Goal: Information Seeking & Learning: Learn about a topic

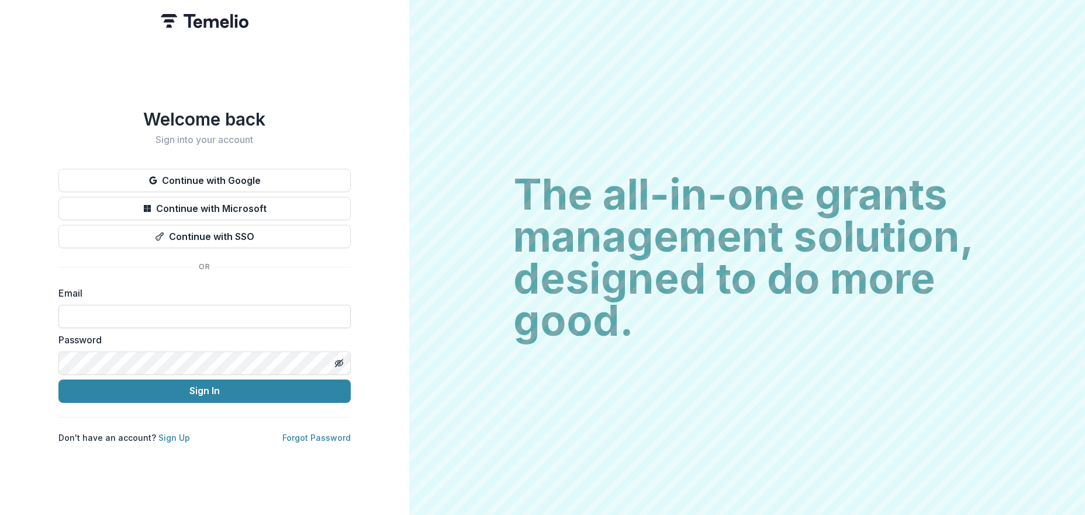
click at [133, 313] on input at bounding box center [204, 316] width 292 height 23
type input "**********"
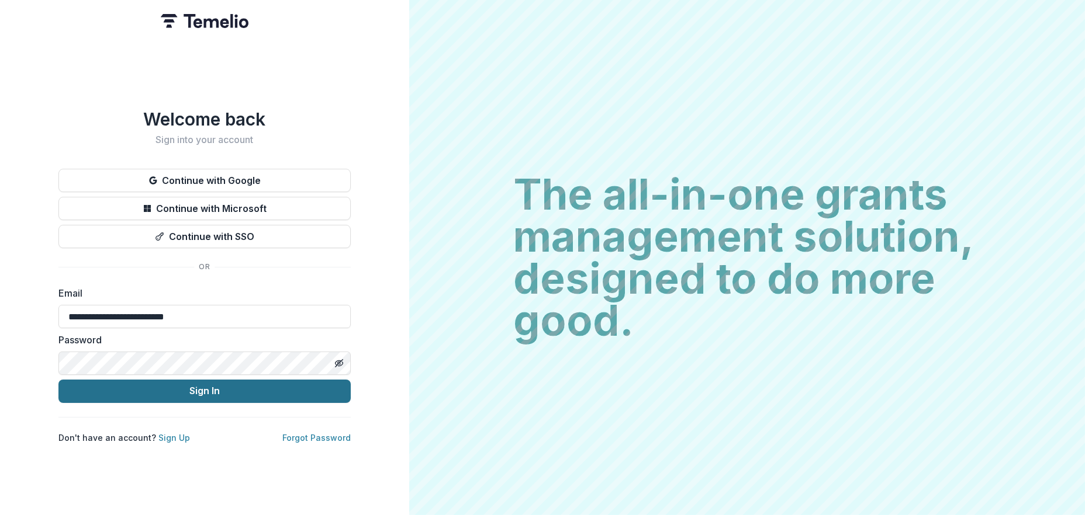
click at [213, 387] on button "Sign In" at bounding box center [204, 391] width 292 height 23
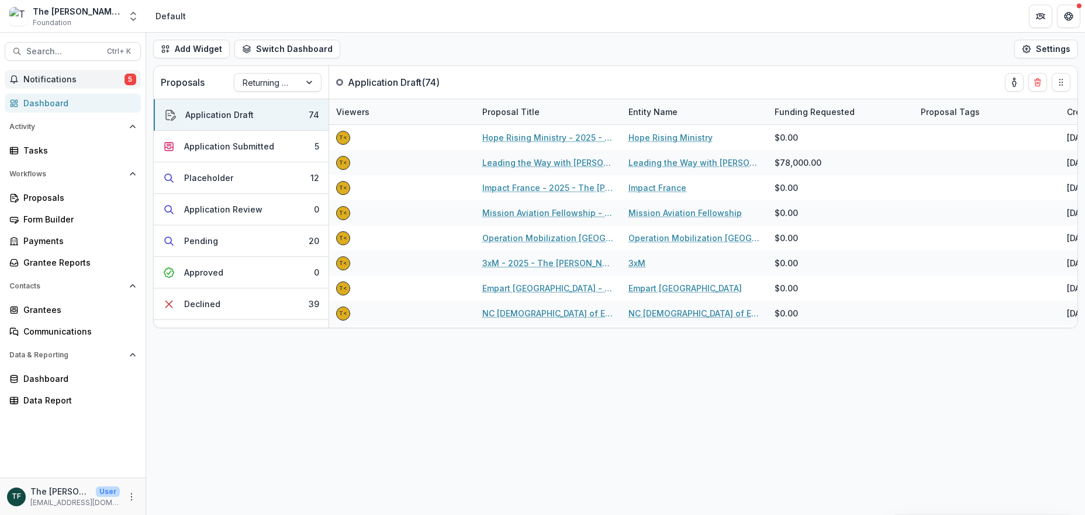
click at [50, 82] on span "Notifications" at bounding box center [73, 80] width 101 height 10
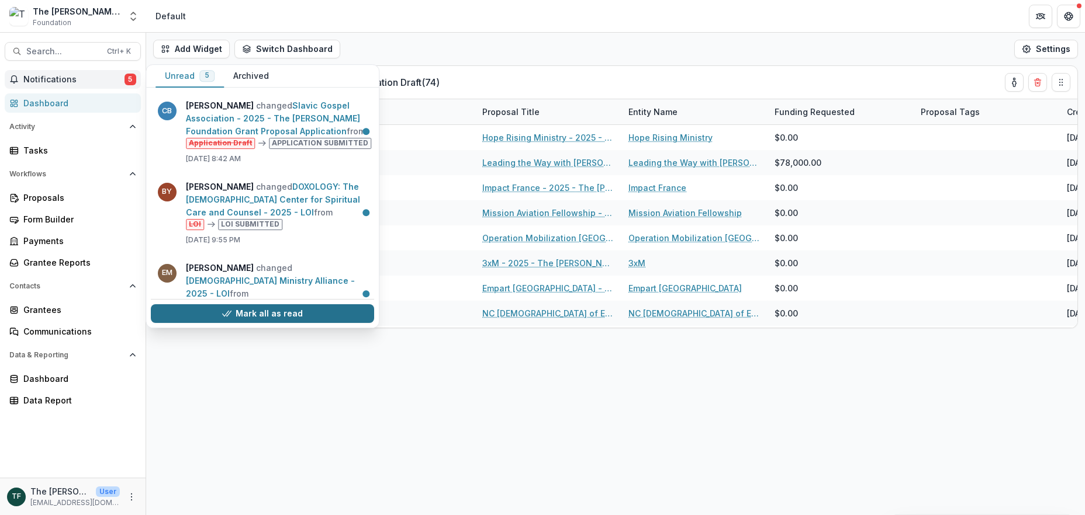
click at [311, 317] on button "Mark all as read" at bounding box center [262, 313] width 223 height 19
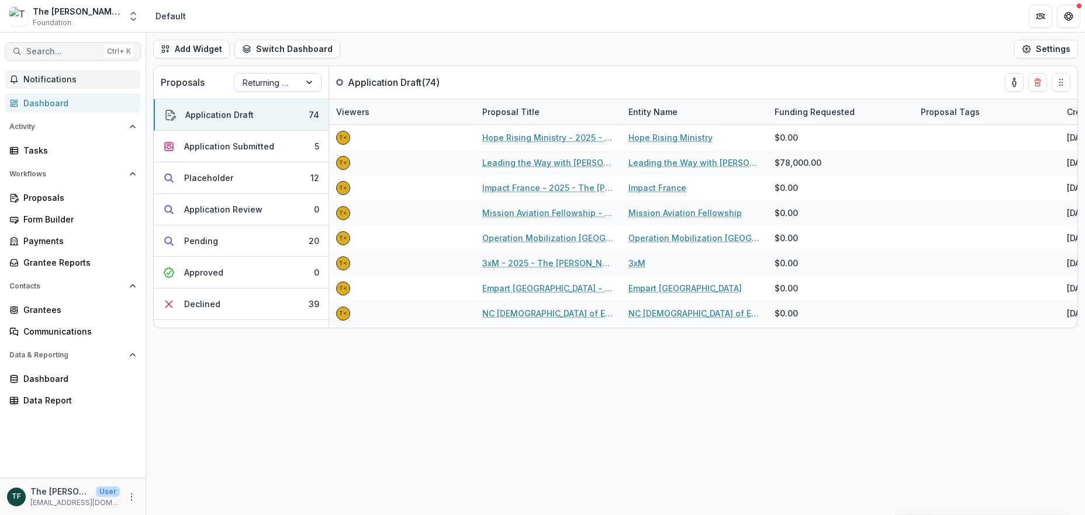
click at [35, 51] on span "Search..." at bounding box center [63, 52] width 74 height 10
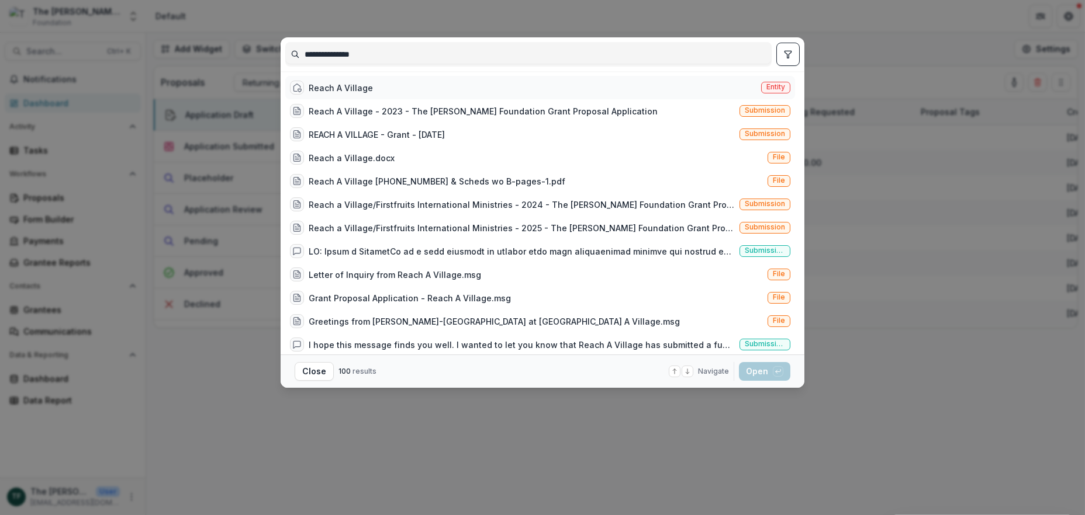
type input "**********"
click at [324, 83] on div "Reach A Village" at bounding box center [341, 88] width 64 height 12
click at [324, 84] on div "Reach A Village" at bounding box center [341, 88] width 64 height 12
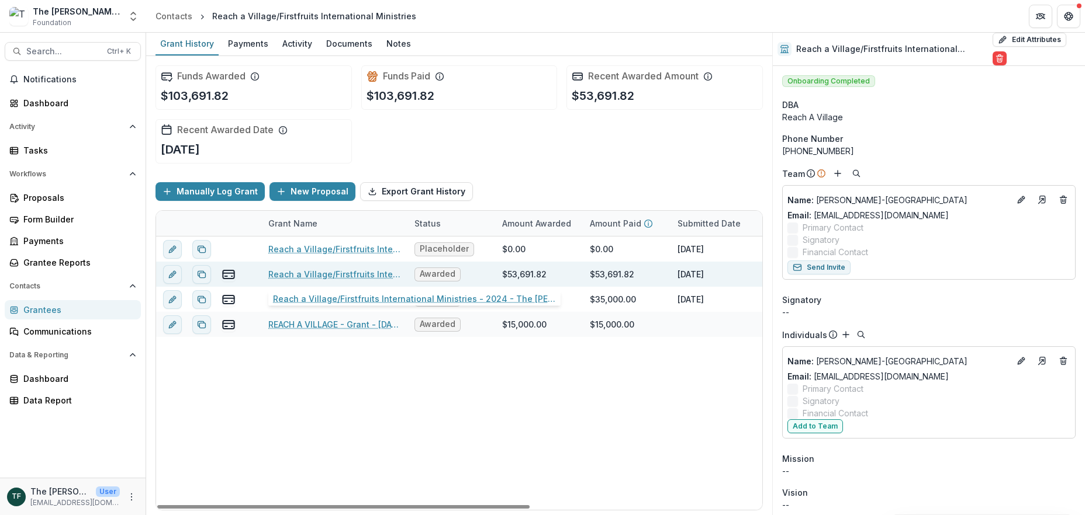
click at [344, 275] on link "Reach a Village/Firstfruits International Ministries - 2024 - The Bolick Founda…" at bounding box center [334, 274] width 132 height 12
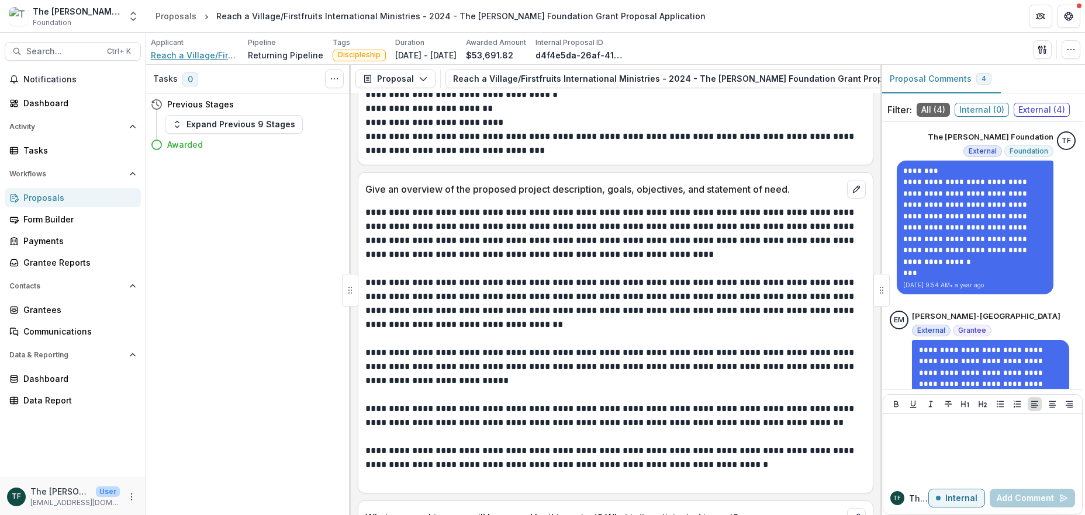
click at [208, 57] on span "Reach a Village/Firstfruits International Ministries" at bounding box center [195, 55] width 88 height 12
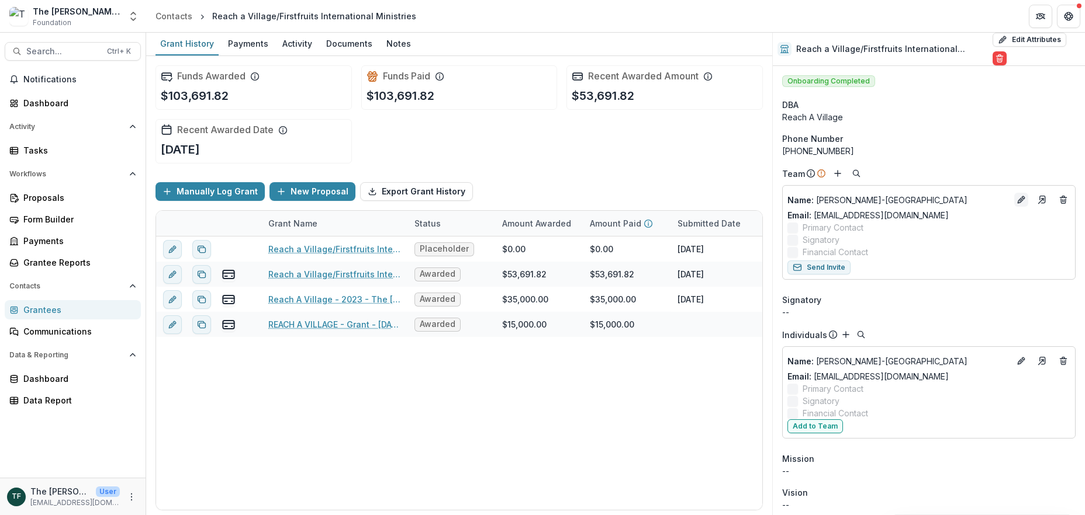
click at [1016, 199] on icon "Edit" at bounding box center [1020, 199] width 9 height 9
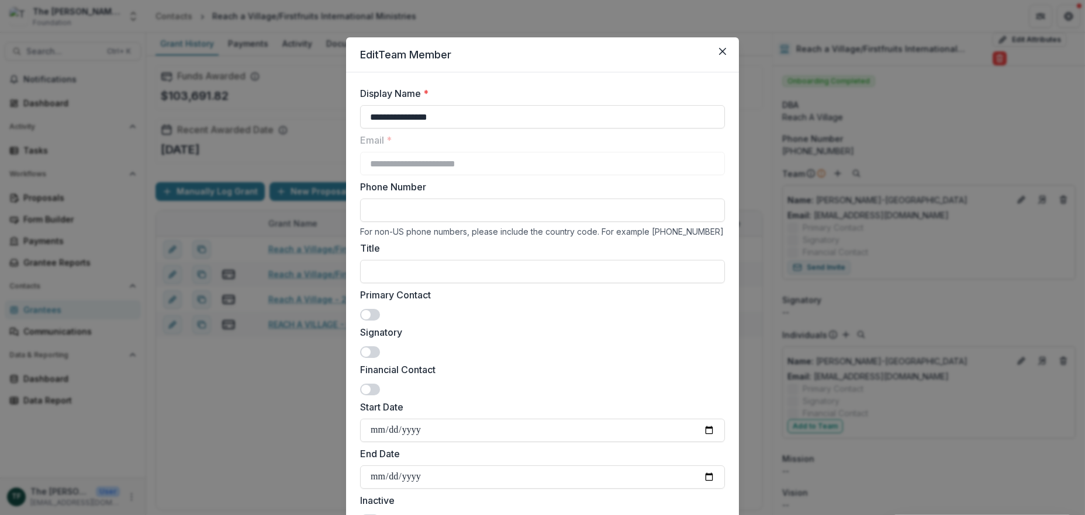
drag, startPoint x: 369, startPoint y: 316, endPoint x: 570, endPoint y: 302, distance: 201.6
click at [370, 316] on span at bounding box center [370, 315] width 20 height 12
click at [370, 350] on span at bounding box center [370, 353] width 20 height 12
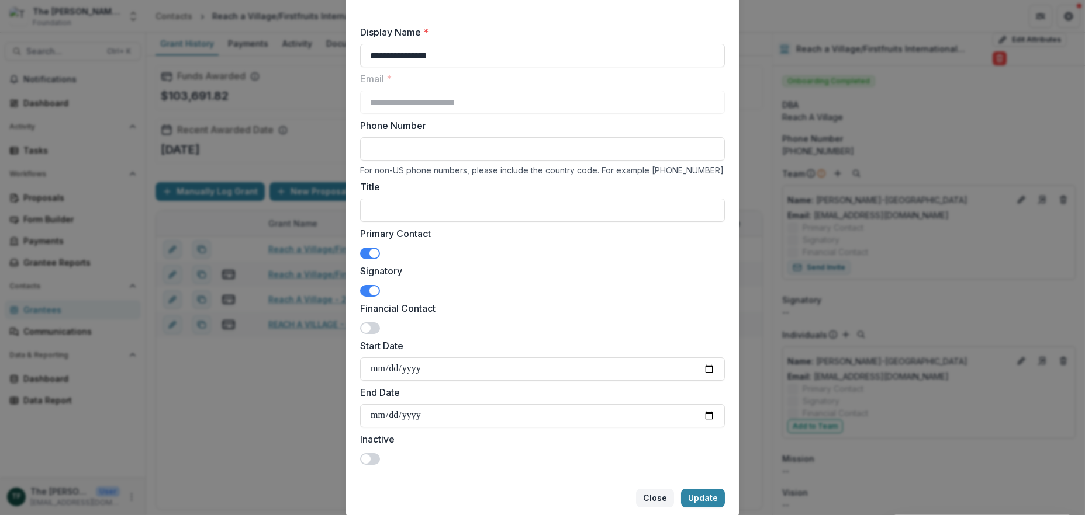
scroll to position [100, 0]
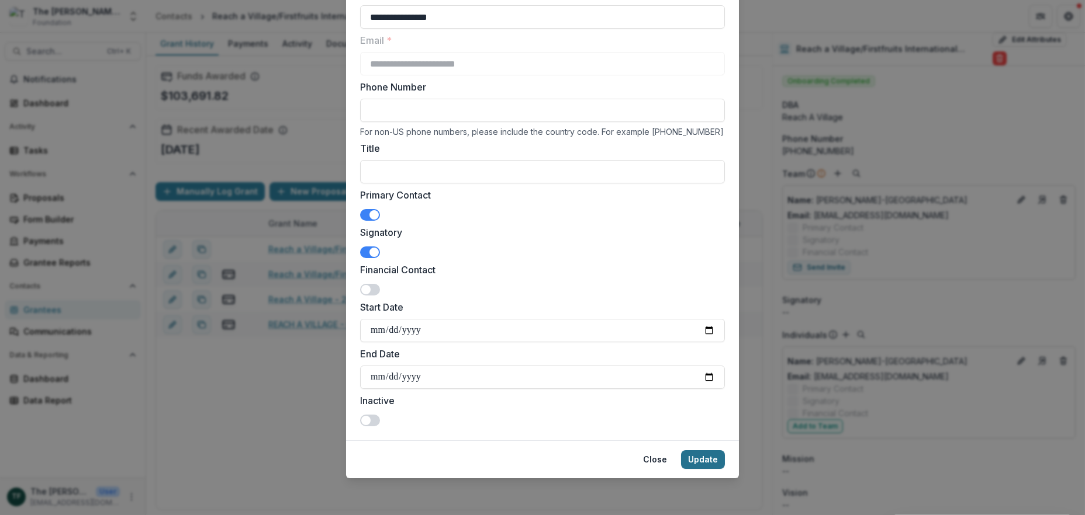
click at [700, 461] on button "Update" at bounding box center [703, 460] width 44 height 19
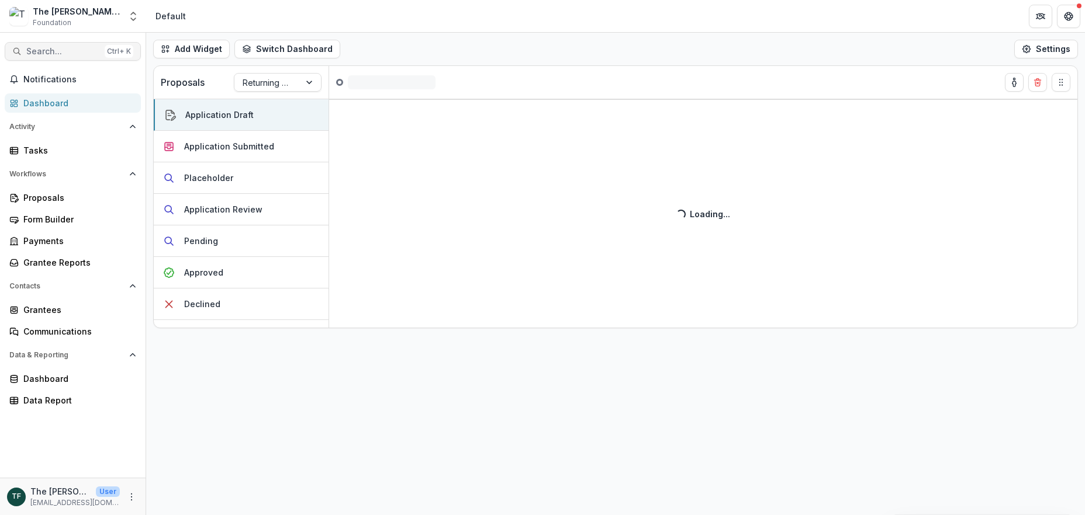
click at [45, 44] on button "Search... Ctrl + K" at bounding box center [73, 51] width 136 height 19
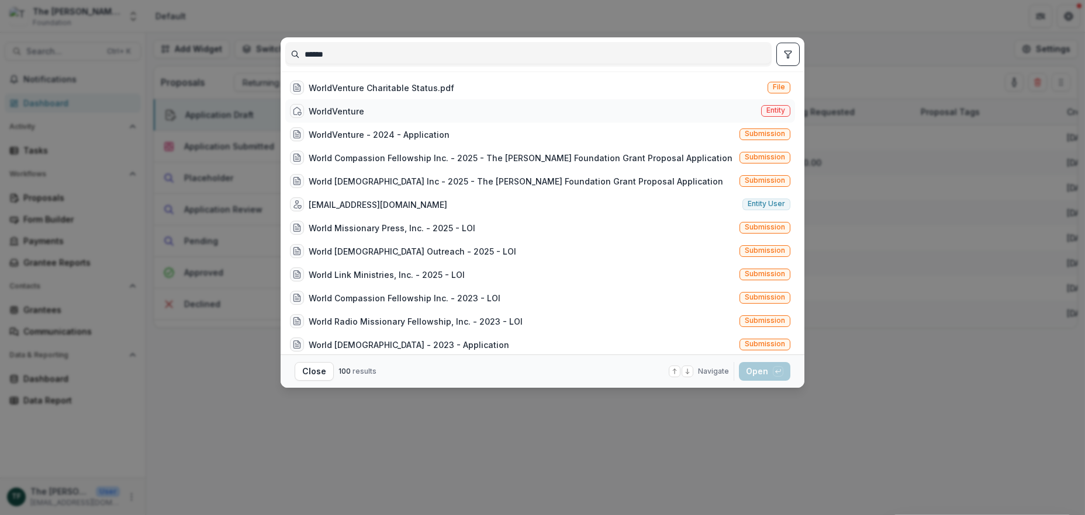
type input "******"
click at [327, 107] on div "WorldVenture" at bounding box center [337, 111] width 56 height 12
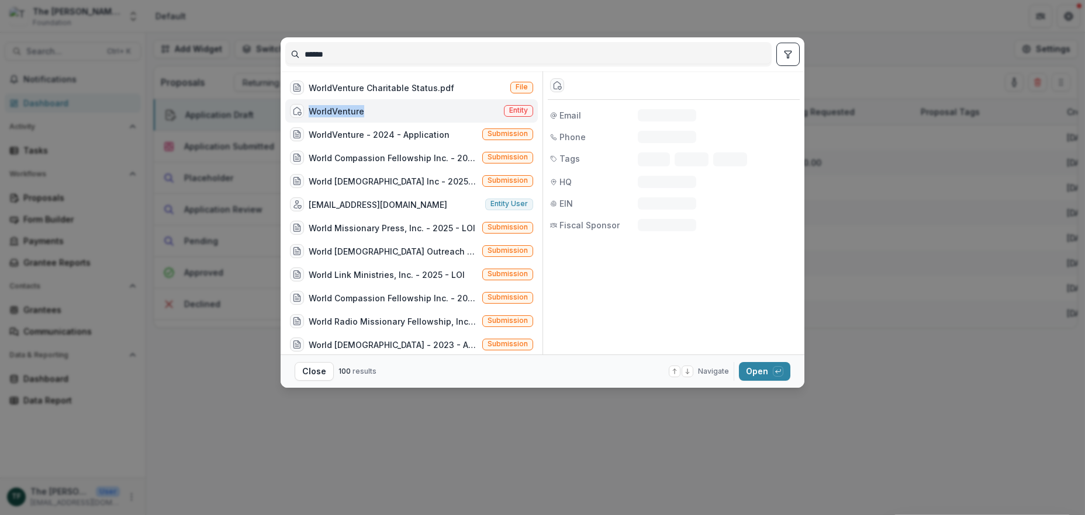
click at [327, 107] on div "WorldVenture" at bounding box center [337, 111] width 56 height 12
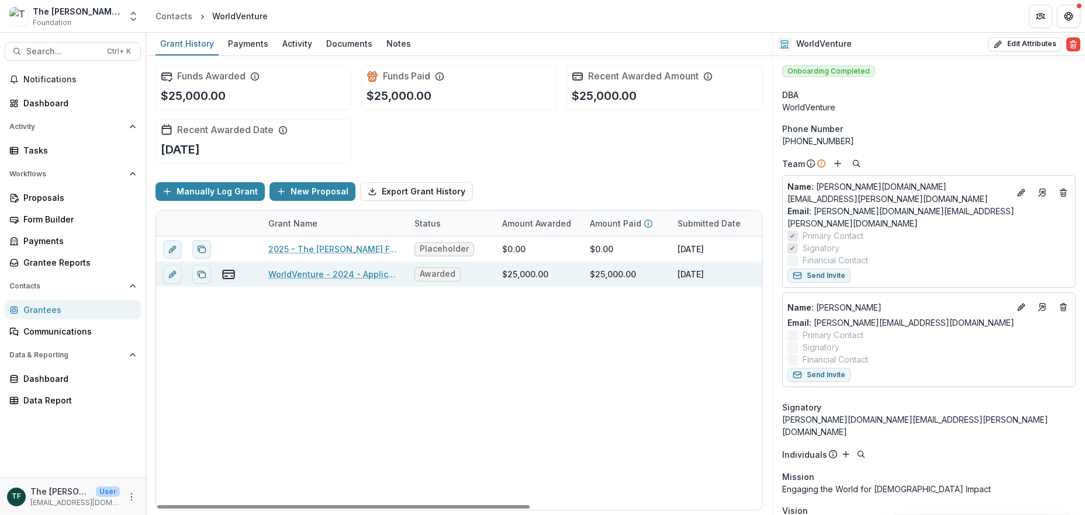
click at [345, 275] on link "WorldVenture - 2024 - Application" at bounding box center [334, 274] width 132 height 12
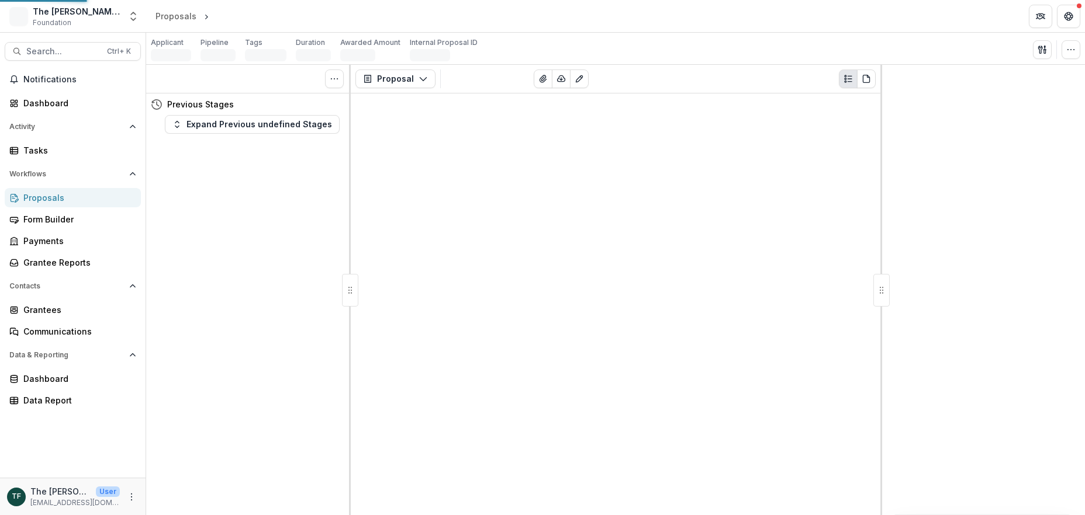
click at [345, 275] on div at bounding box center [350, 290] width 16 height 33
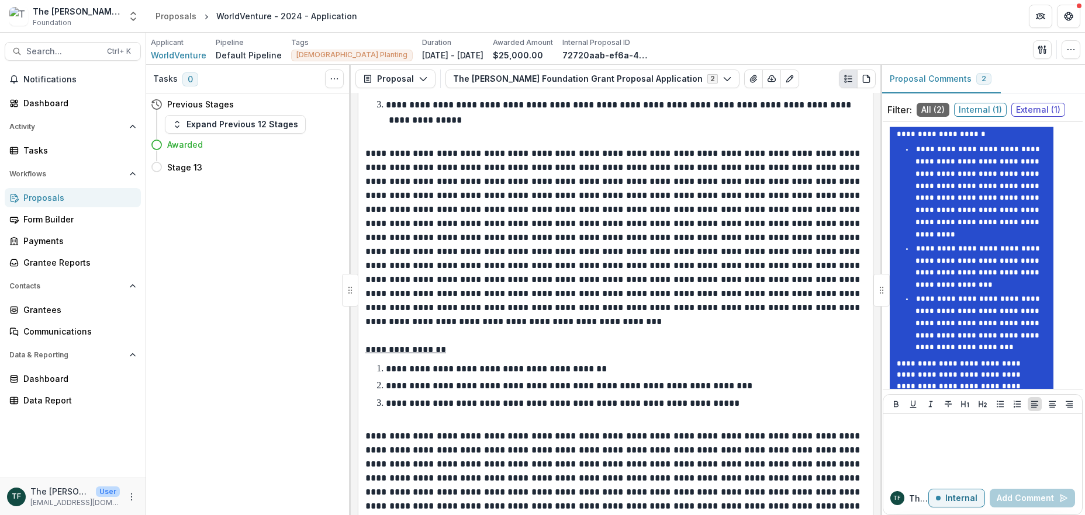
scroll to position [102, 0]
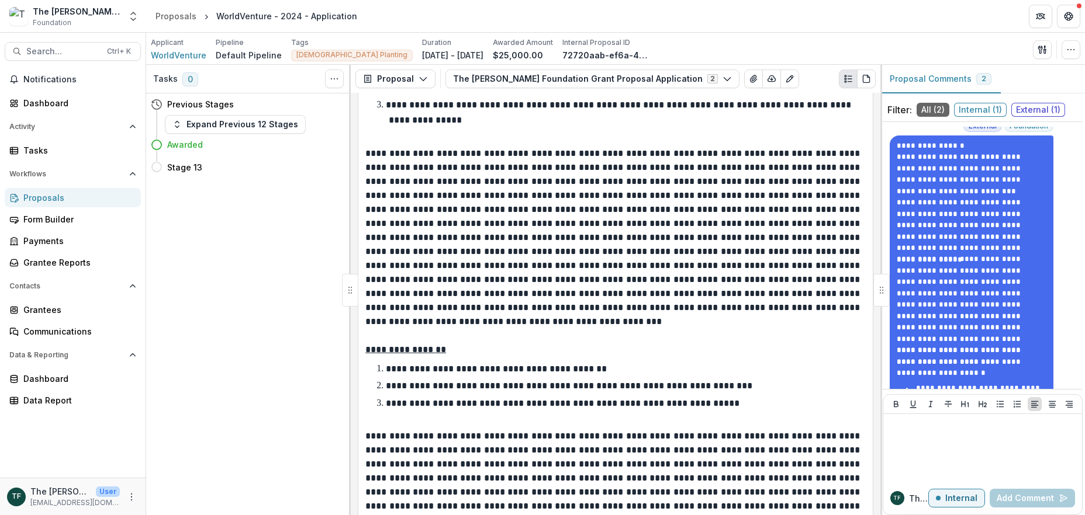
click at [962, 108] on span "Internal ( 1 )" at bounding box center [980, 110] width 53 height 14
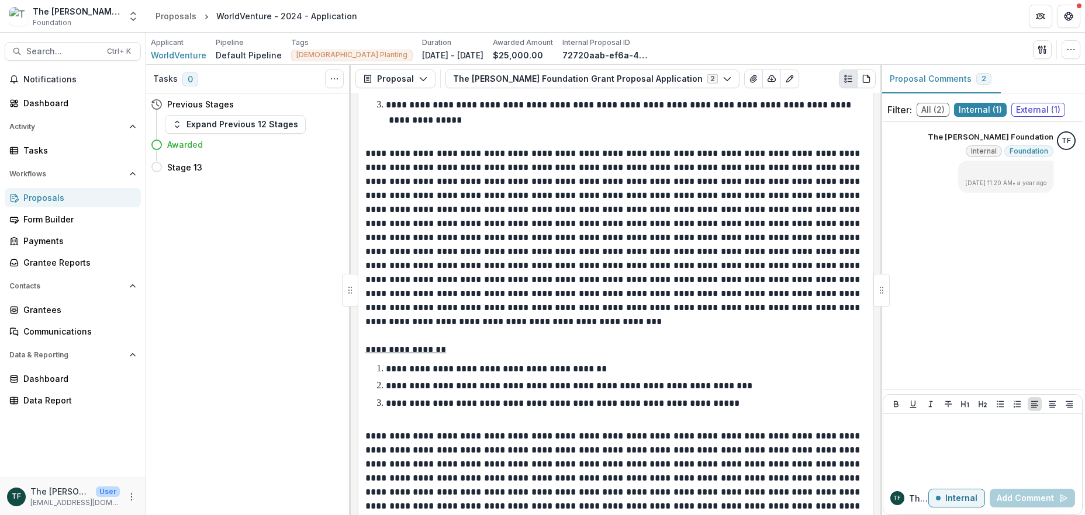
scroll to position [0, 0]
click at [1029, 109] on span "External ( 1 )" at bounding box center [1038, 110] width 54 height 14
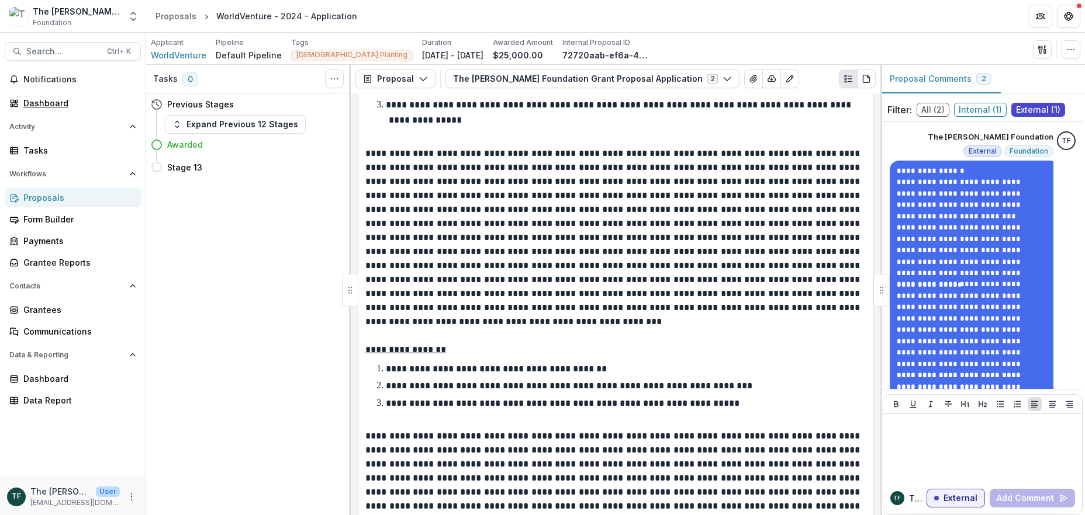
drag, startPoint x: 50, startPoint y: 102, endPoint x: 75, endPoint y: 115, distance: 27.7
click at [51, 103] on div "Dashboard" at bounding box center [77, 103] width 108 height 12
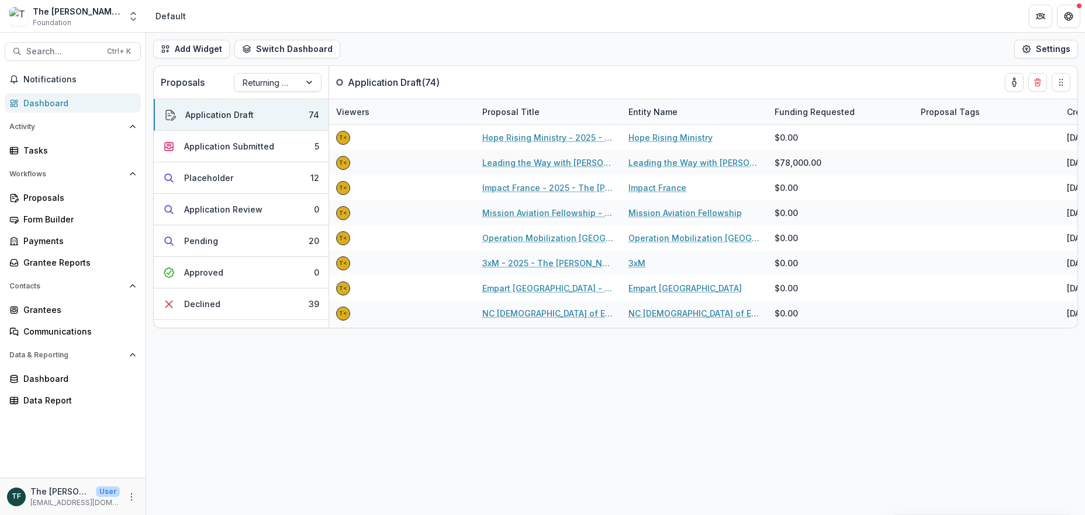
click at [67, 102] on div "Dashboard" at bounding box center [77, 103] width 108 height 12
click at [311, 78] on div at bounding box center [310, 83] width 21 height 18
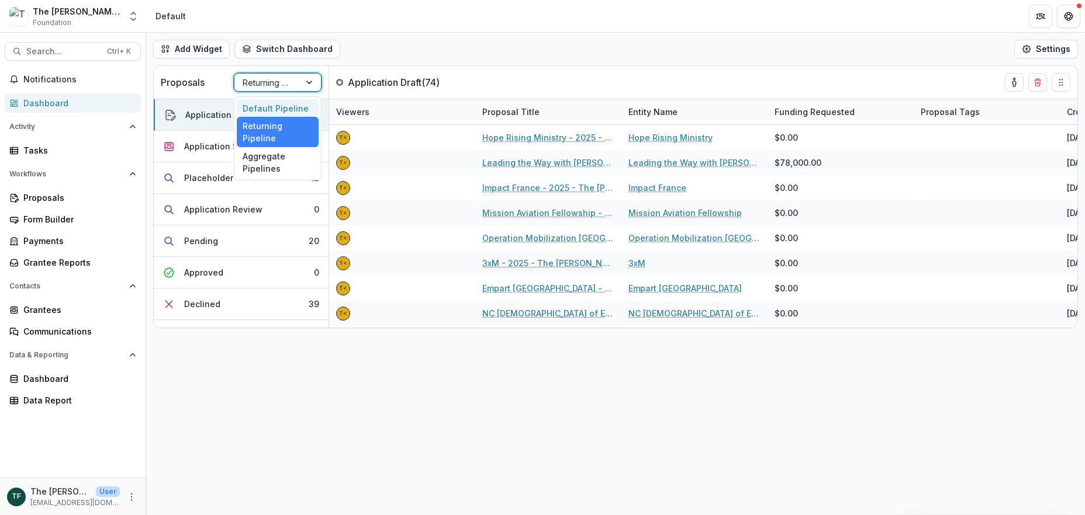
click at [291, 105] on div "Default Pipeline" at bounding box center [278, 108] width 82 height 18
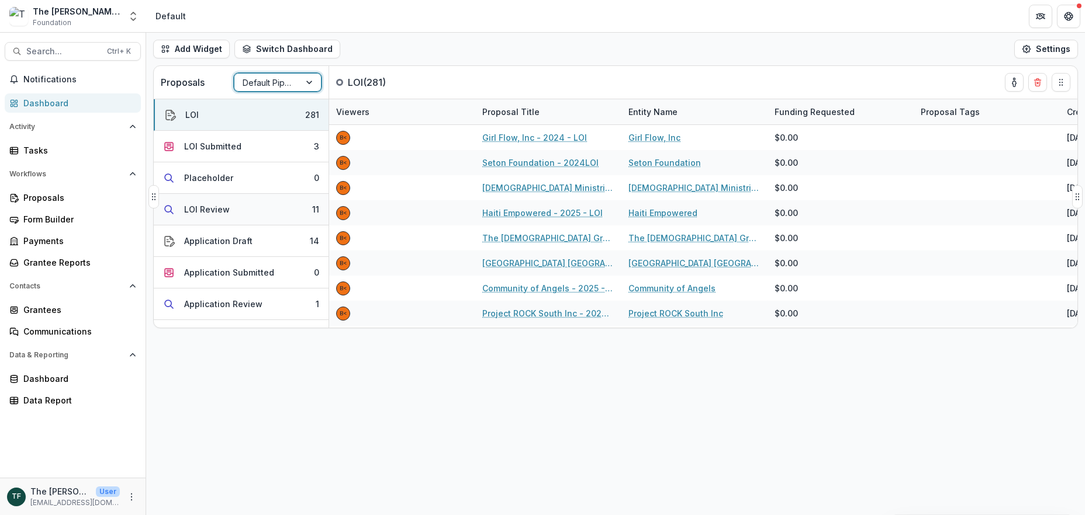
click at [228, 209] on button "LOI Review 11" at bounding box center [241, 210] width 175 height 32
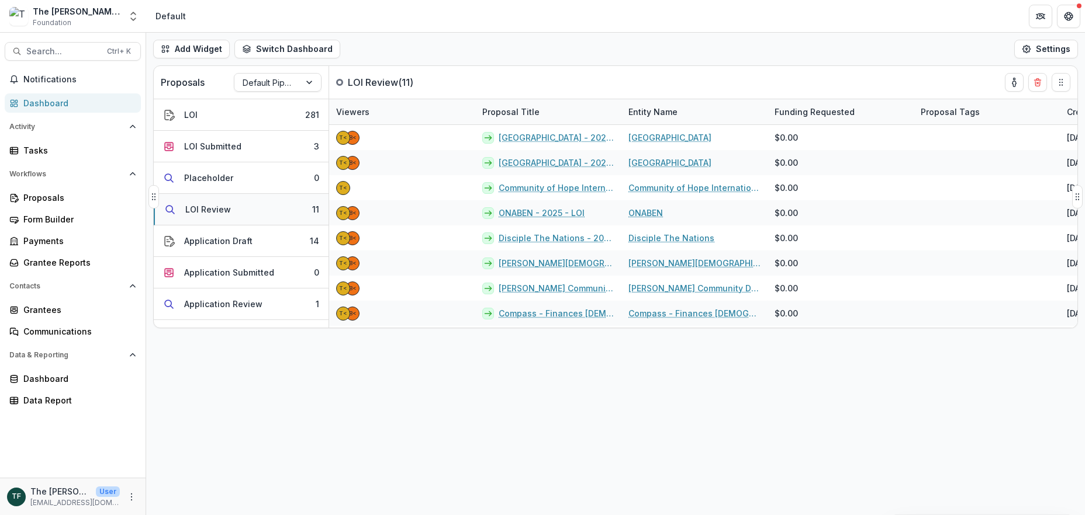
click at [228, 209] on div "LOI Review" at bounding box center [208, 209] width 46 height 12
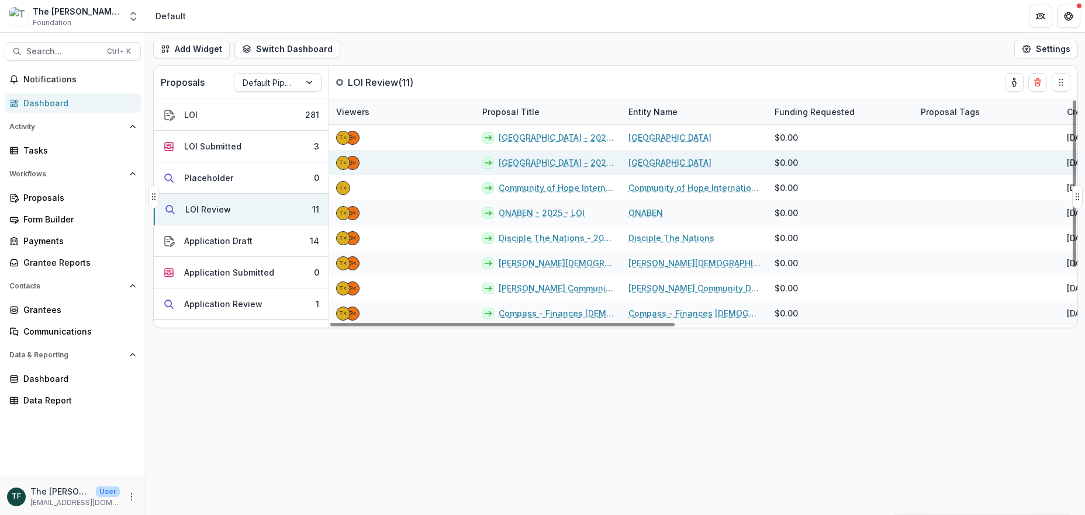
click at [535, 161] on link "Jumonville - 2025 - LOI" at bounding box center [556, 163] width 116 height 12
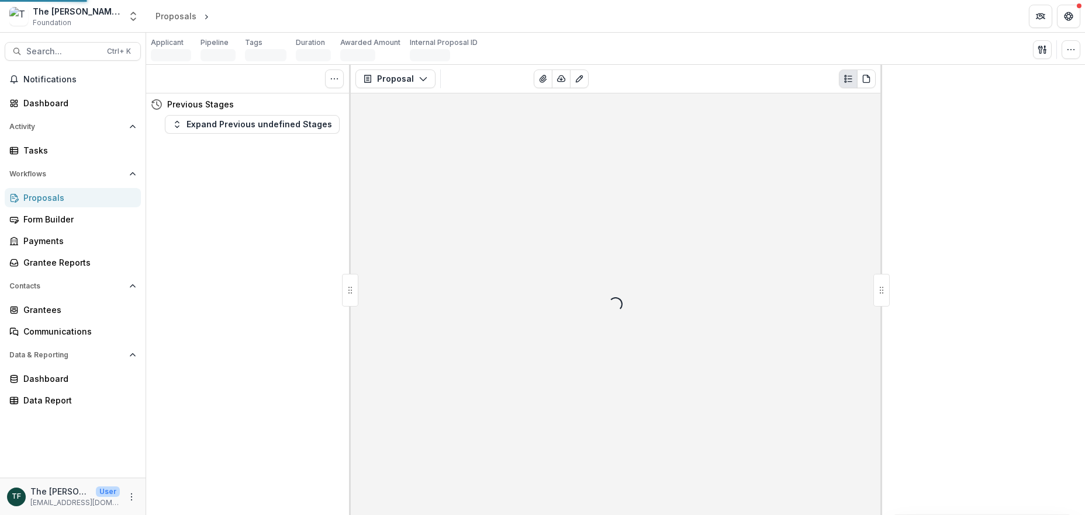
click at [535, 161] on div "Loading..." at bounding box center [615, 305] width 529 height 422
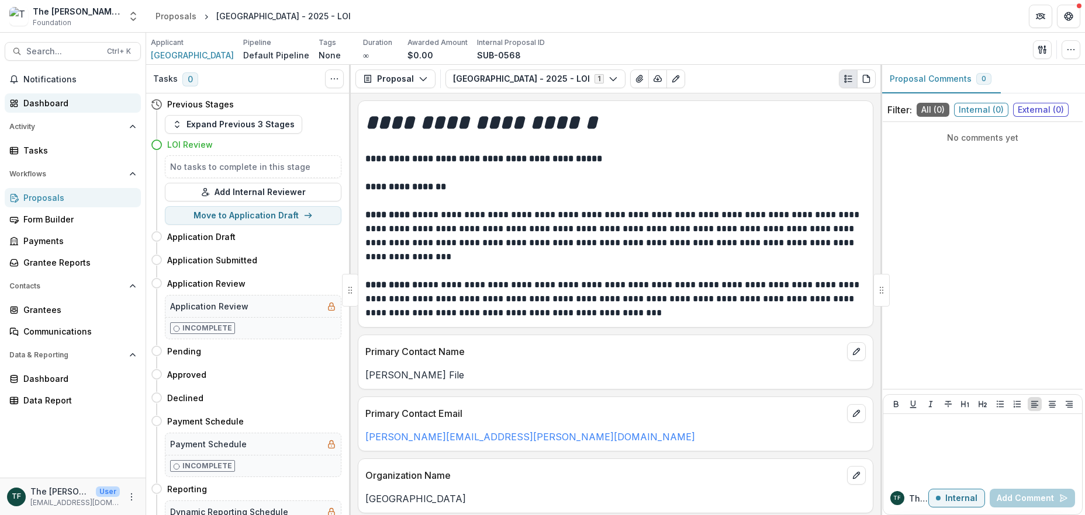
click at [44, 102] on div "Dashboard" at bounding box center [77, 103] width 108 height 12
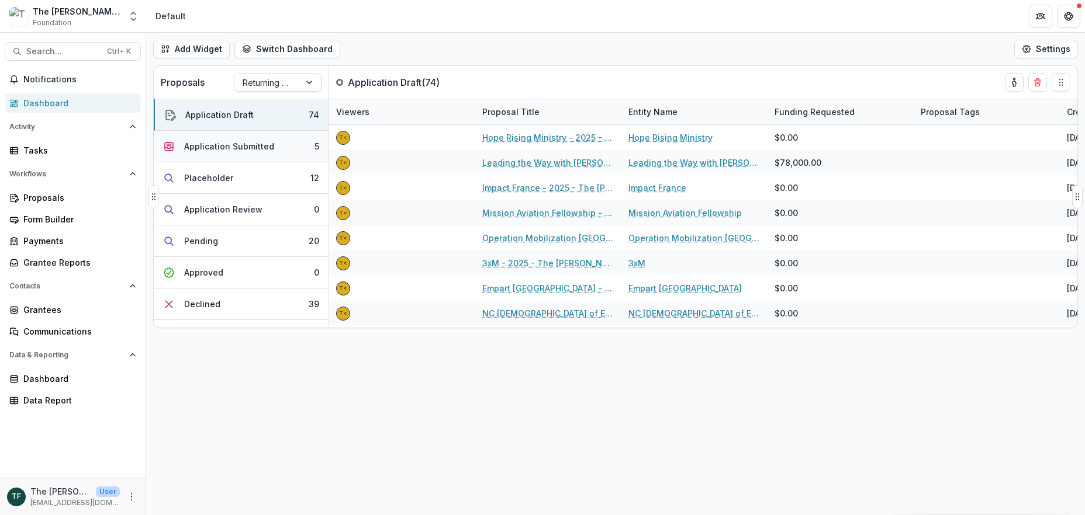
click at [255, 149] on div "Application Submitted" at bounding box center [229, 146] width 90 height 12
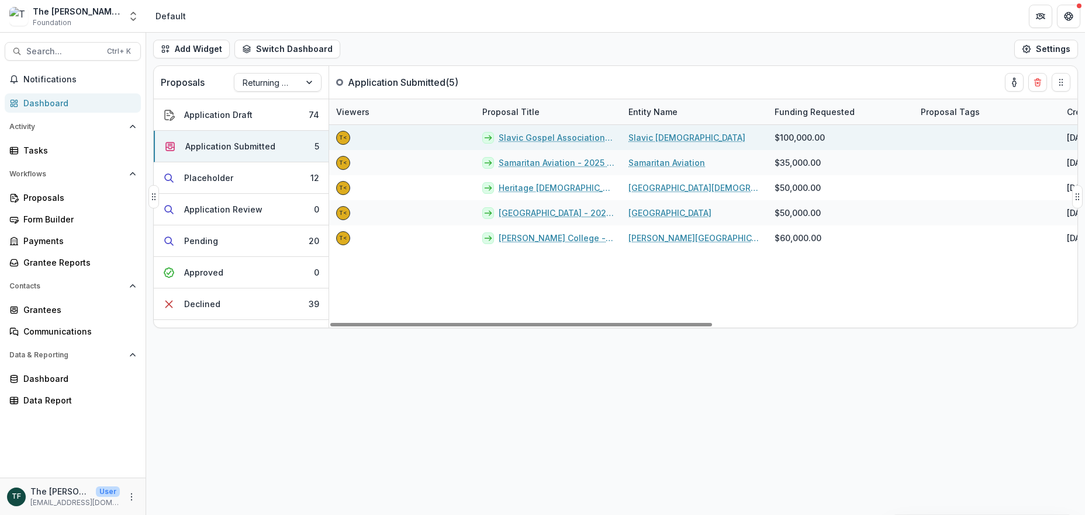
click at [534, 137] on link "Slavic Gospel Association - 2025 - The Bolick Foundation Grant Proposal Applica…" at bounding box center [556, 137] width 116 height 12
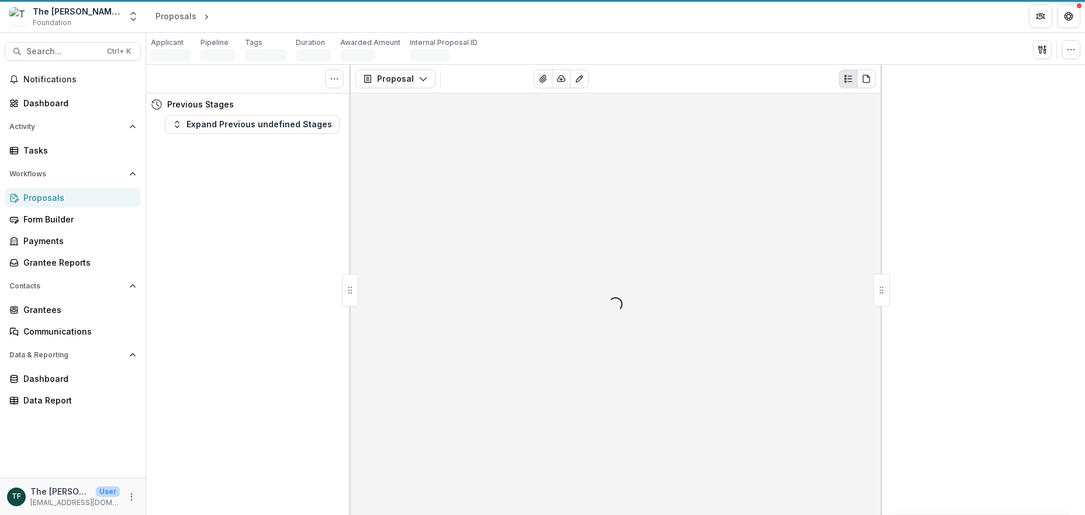
click at [534, 137] on div "Loading..." at bounding box center [615, 305] width 529 height 422
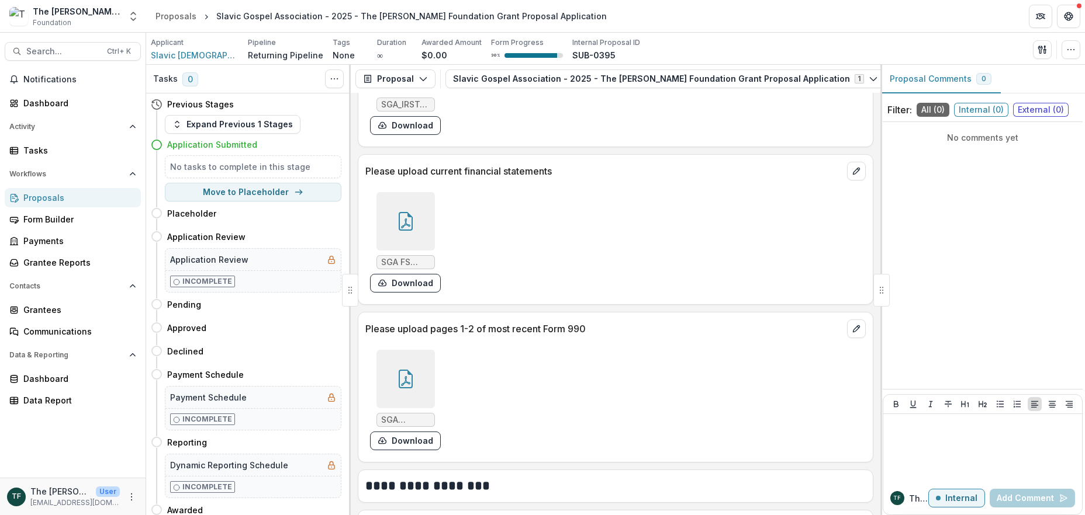
scroll to position [1636, 0]
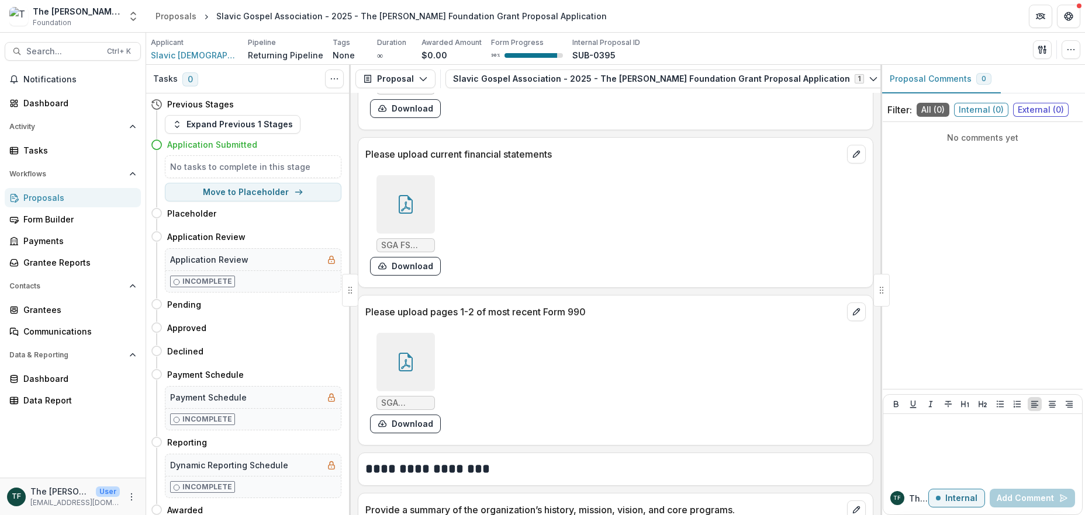
click at [391, 358] on div at bounding box center [405, 362] width 58 height 58
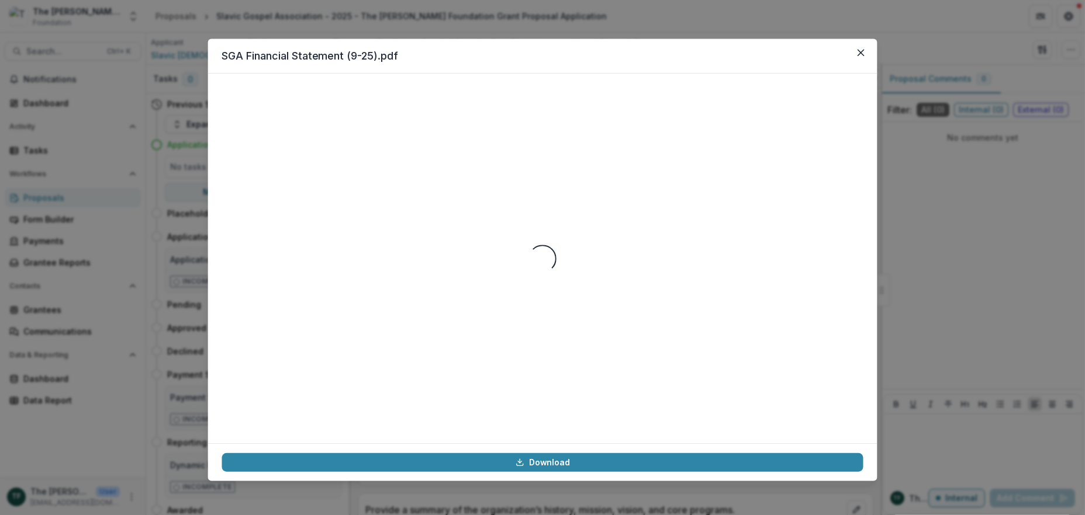
click at [390, 357] on div "Loading..." at bounding box center [542, 259] width 641 height 342
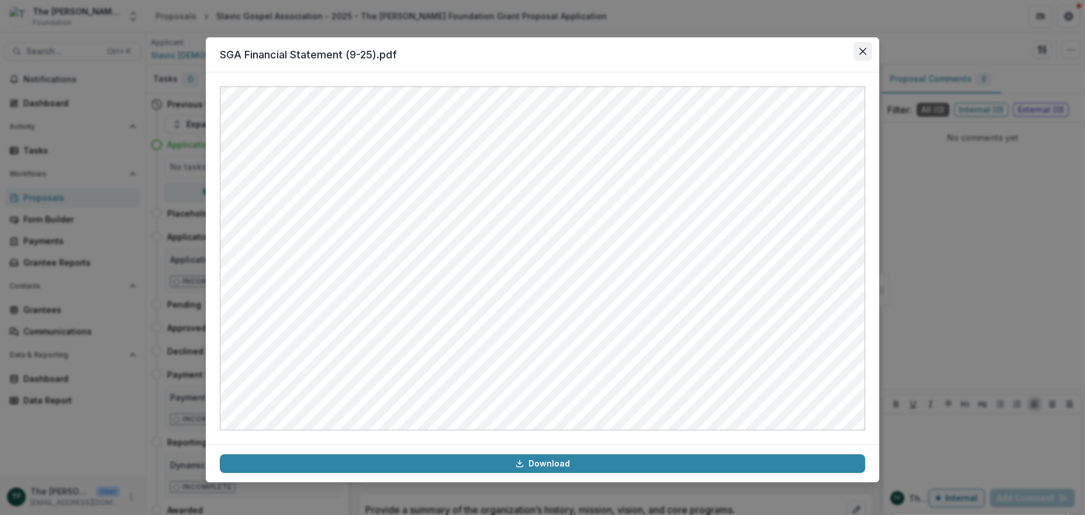
click at [861, 44] on button "Close" at bounding box center [862, 51] width 19 height 19
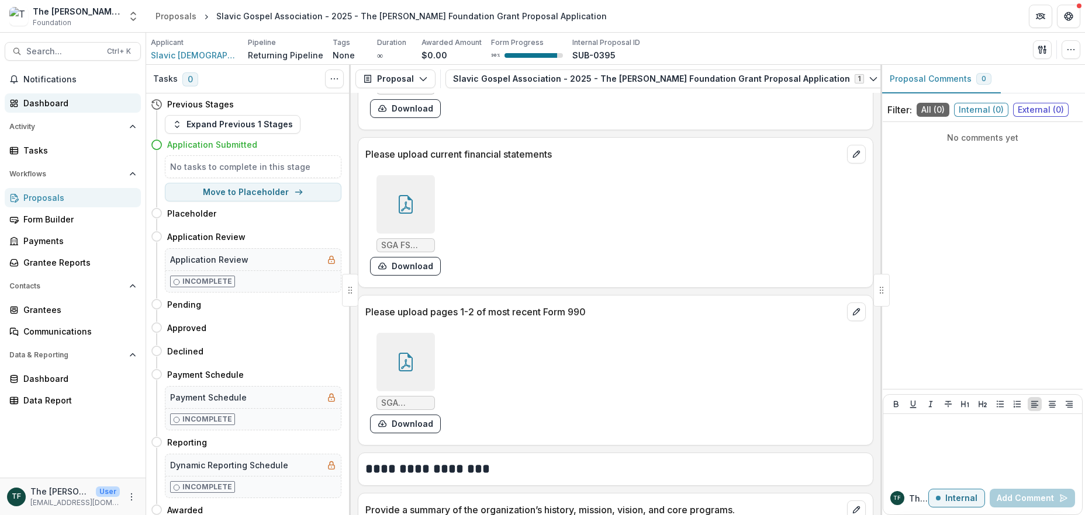
click at [33, 104] on div "Dashboard" at bounding box center [77, 103] width 108 height 12
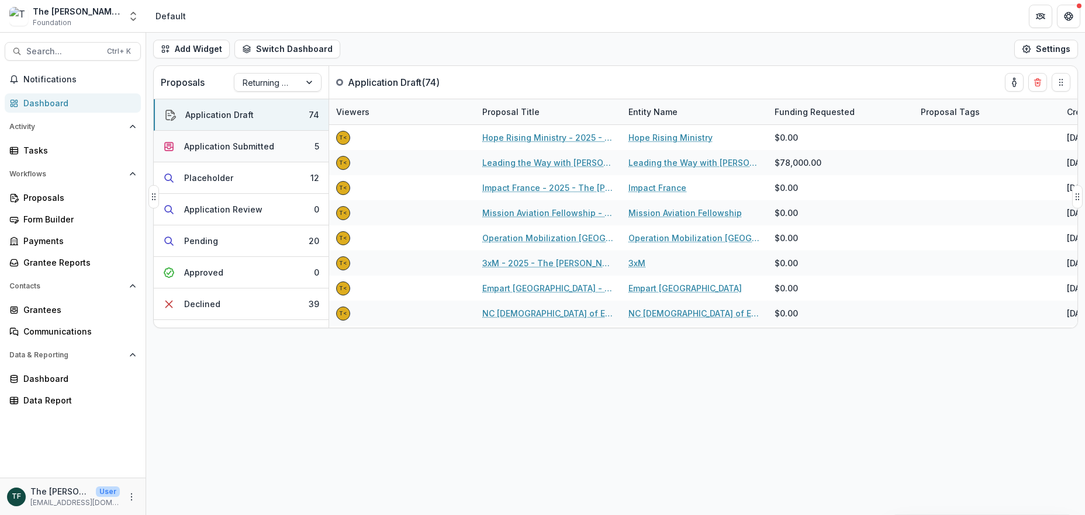
click at [247, 146] on div "Application Submitted" at bounding box center [229, 146] width 90 height 12
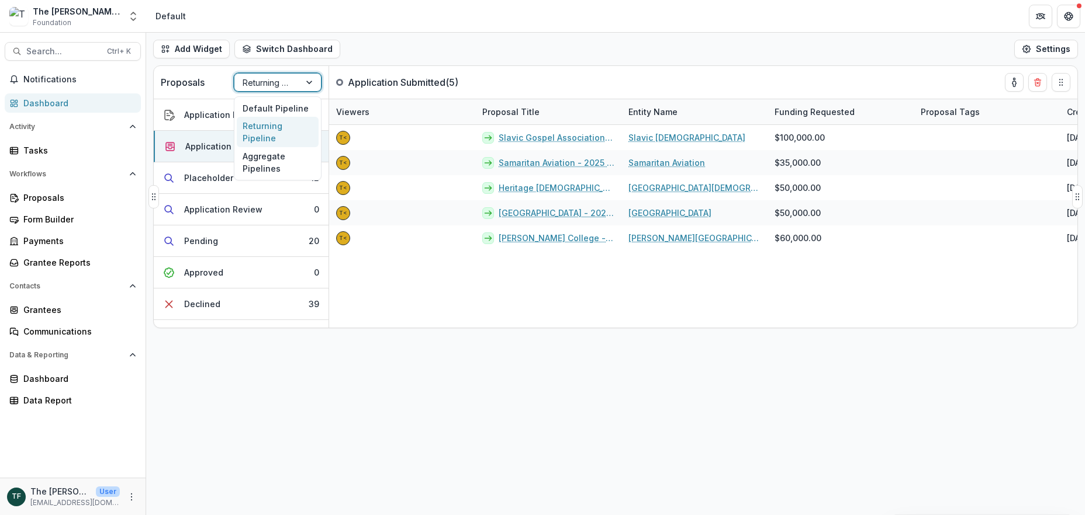
click at [312, 82] on div at bounding box center [310, 83] width 21 height 18
drag, startPoint x: 272, startPoint y: 103, endPoint x: 165, endPoint y: 379, distance: 296.4
click at [273, 104] on div "Default Pipeline" at bounding box center [278, 108] width 82 height 18
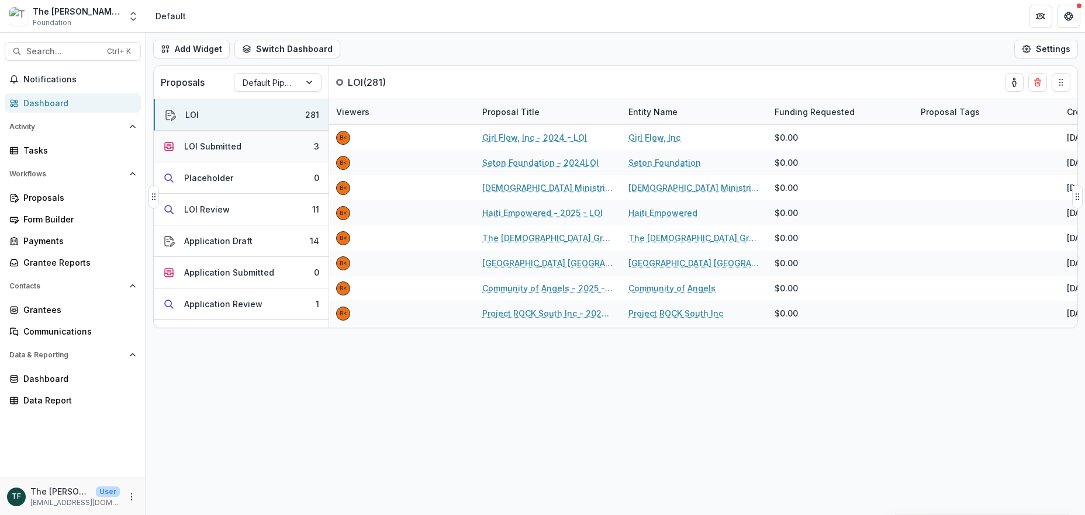
click at [238, 148] on div "LOI Submitted" at bounding box center [212, 146] width 57 height 12
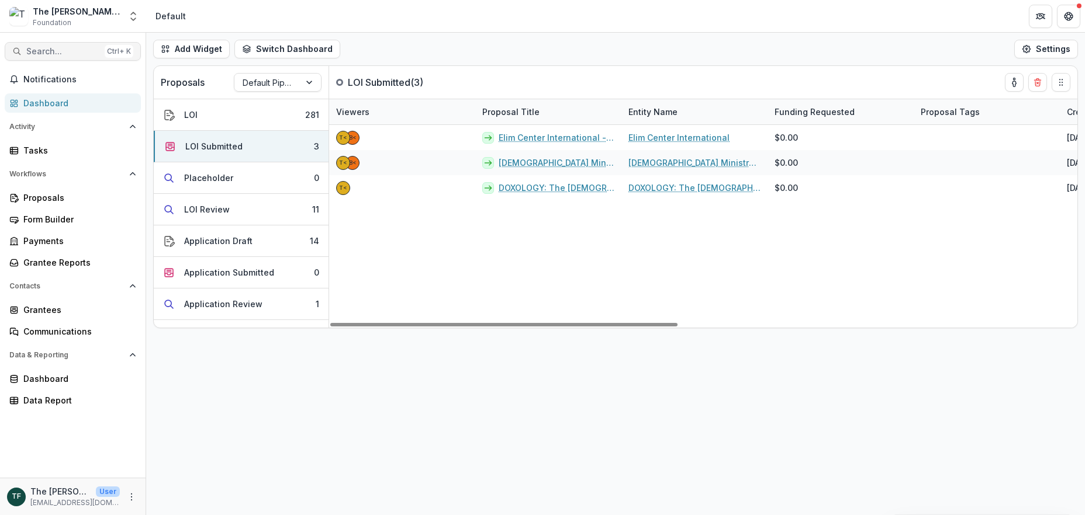
click at [61, 52] on span "Search..." at bounding box center [63, 52] width 74 height 10
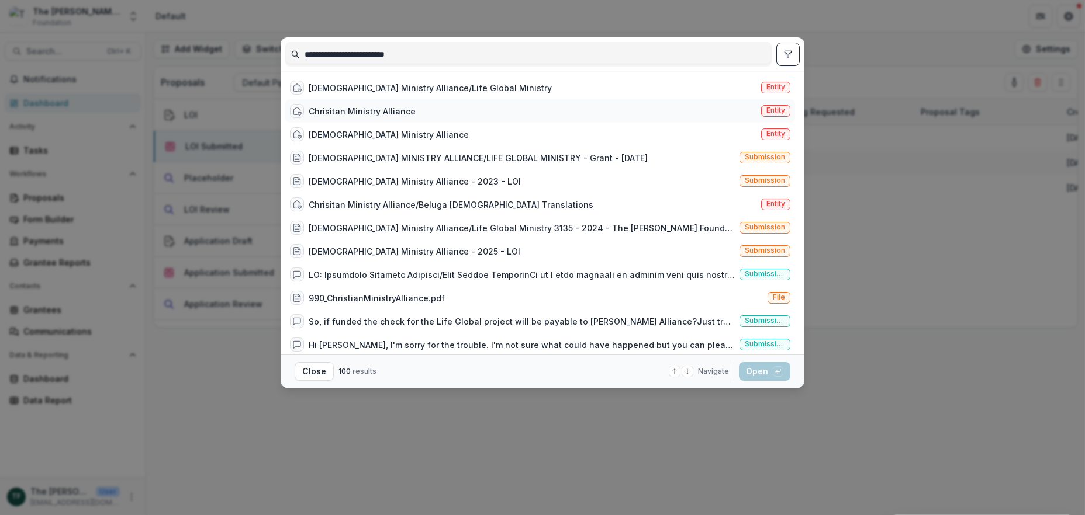
type input "**********"
click at [379, 110] on div "Chrisitan Ministry Alliance" at bounding box center [362, 111] width 107 height 12
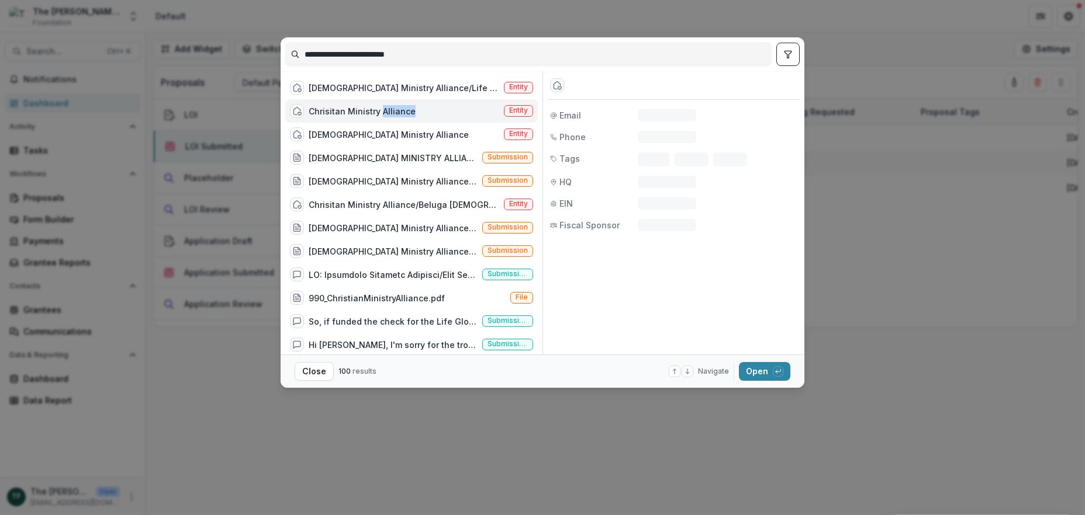
click at [379, 110] on div "Chrisitan Ministry Alliance" at bounding box center [362, 111] width 107 height 12
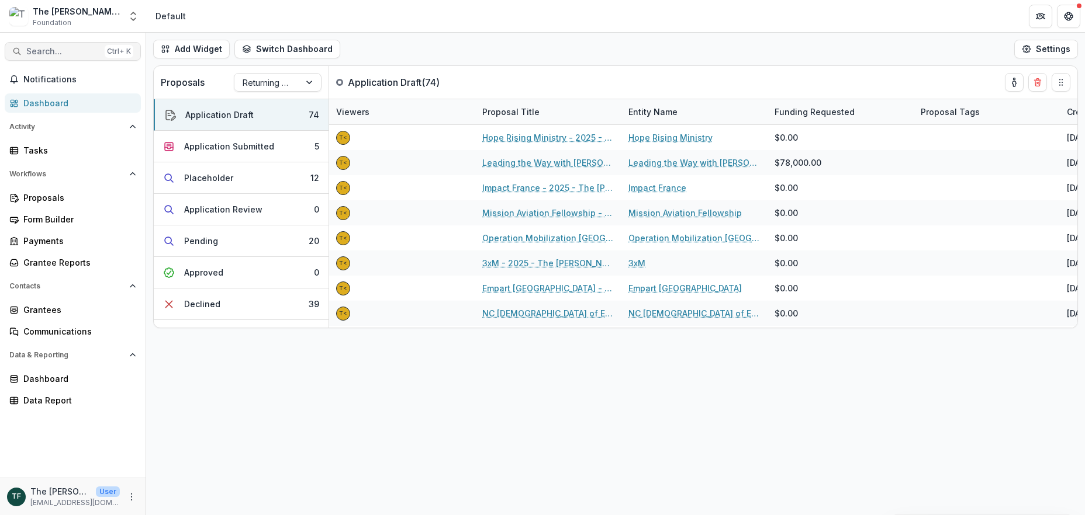
click at [72, 51] on span "Search..." at bounding box center [63, 52] width 74 height 10
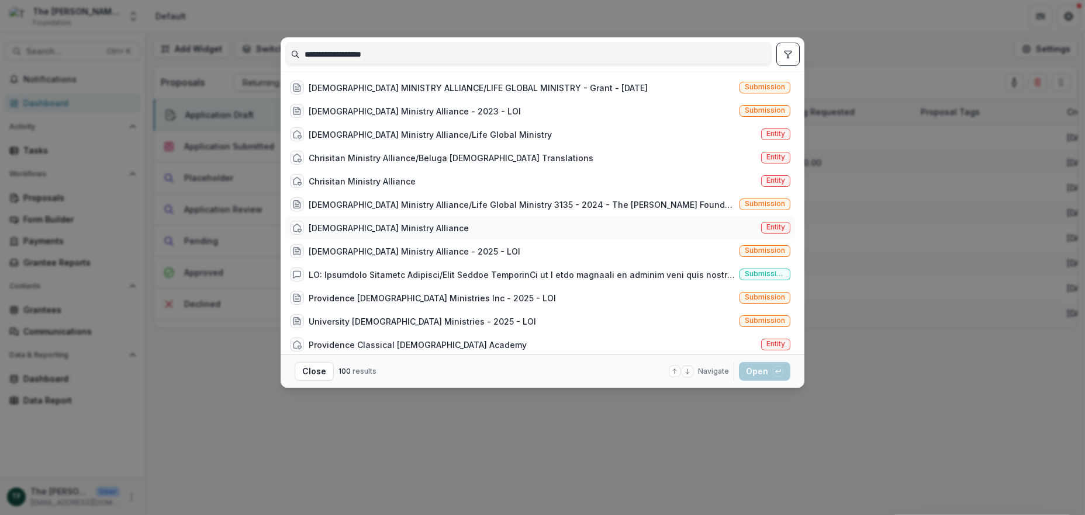
type input "**********"
click at [341, 227] on div "Christian Ministry Alliance" at bounding box center [389, 228] width 160 height 12
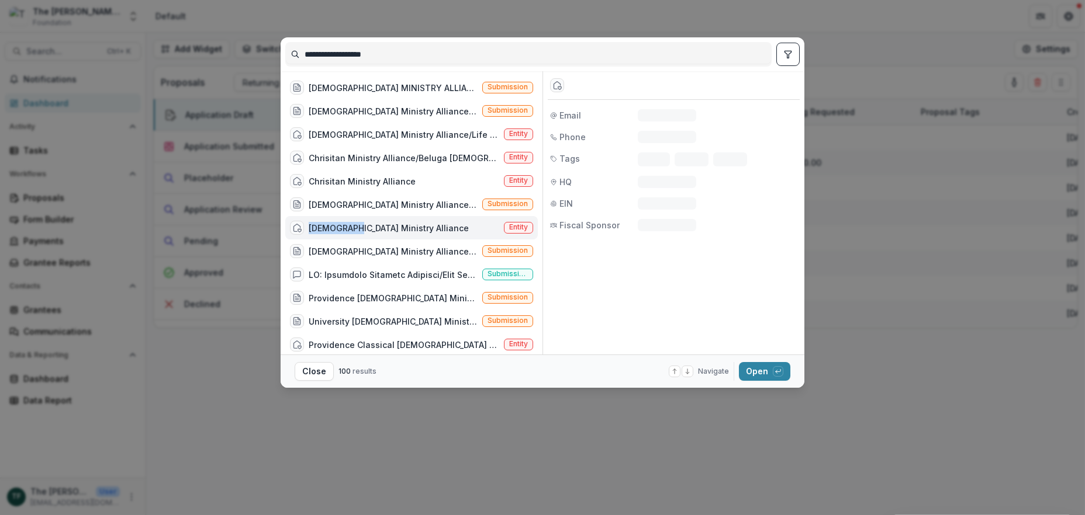
click at [341, 227] on div "Christian Ministry Alliance" at bounding box center [389, 228] width 160 height 12
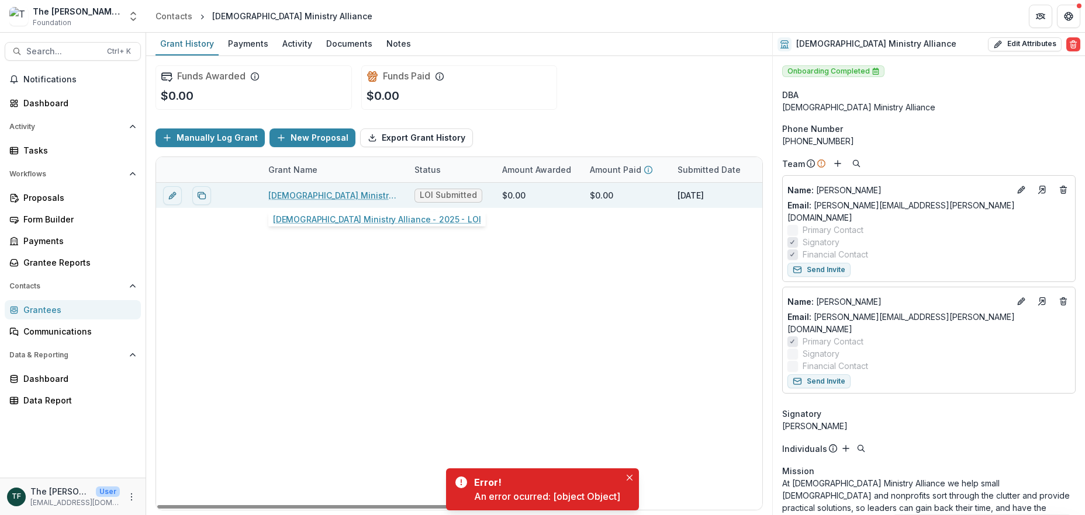
click at [330, 192] on link "Christian Ministry Alliance - 2025 - LOI" at bounding box center [334, 195] width 132 height 12
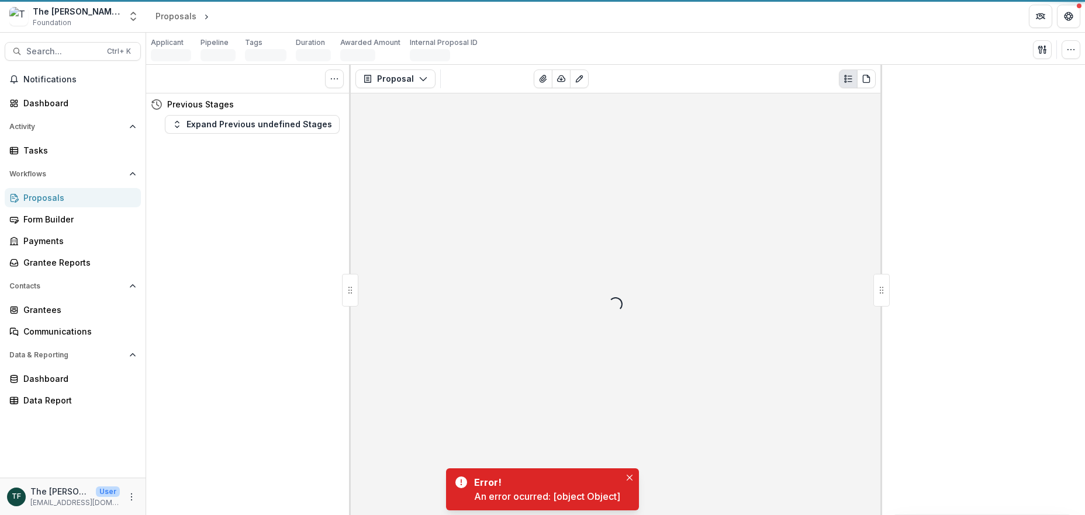
click at [330, 192] on div "Tasks 0 Show Cancelled Tasks Previous Stages Expand Previous undefined Stages" at bounding box center [248, 290] width 205 height 451
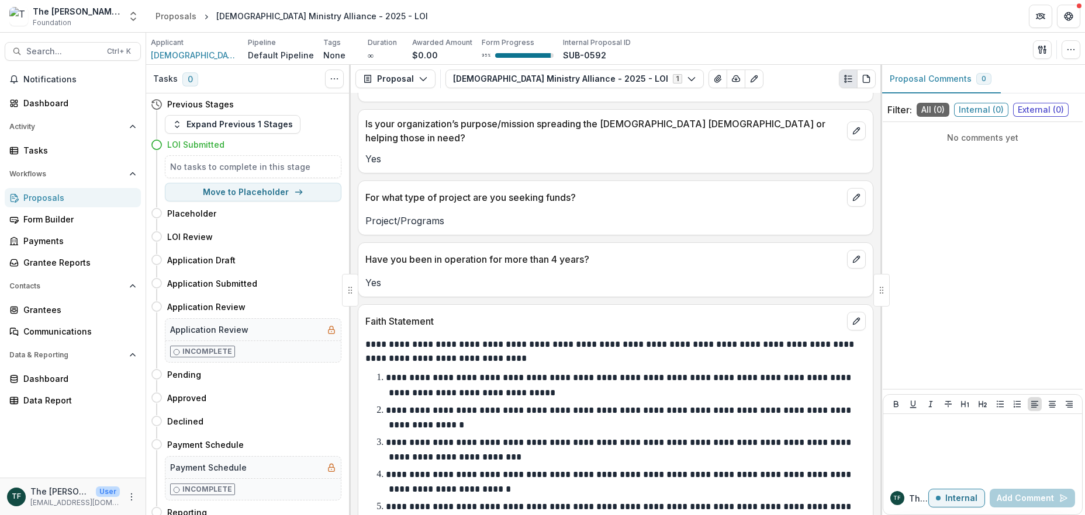
scroll to position [1636, 0]
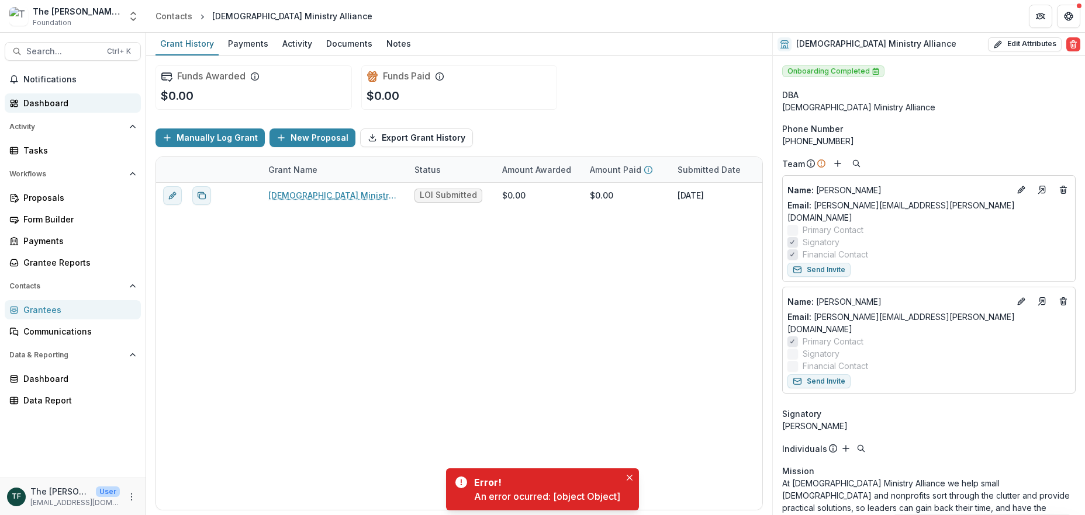
drag, startPoint x: 59, startPoint y: 100, endPoint x: 70, endPoint y: 102, distance: 11.2
click at [59, 100] on div "Dashboard" at bounding box center [77, 103] width 108 height 12
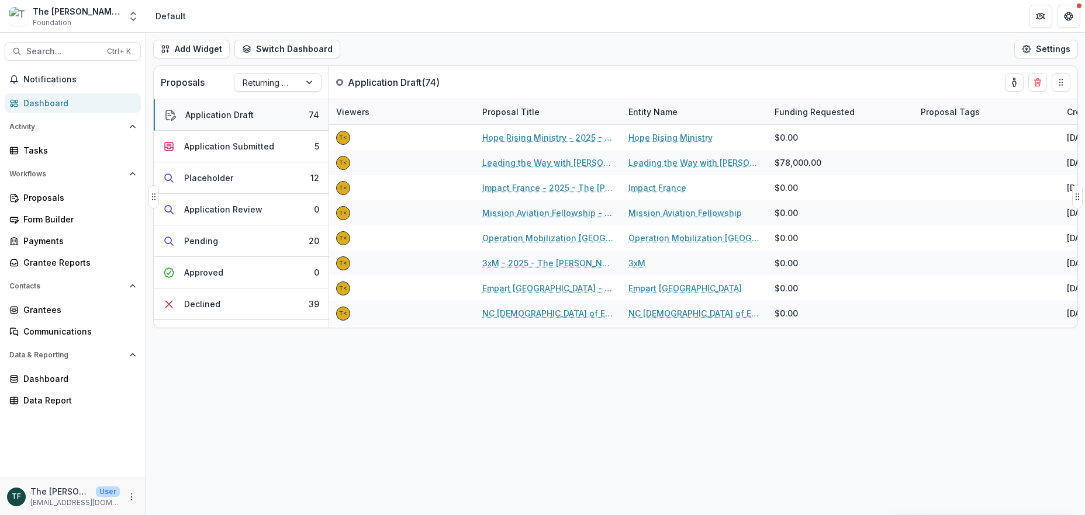
click at [239, 114] on div "Application Draft" at bounding box center [219, 115] width 68 height 12
click at [312, 81] on div at bounding box center [310, 83] width 21 height 18
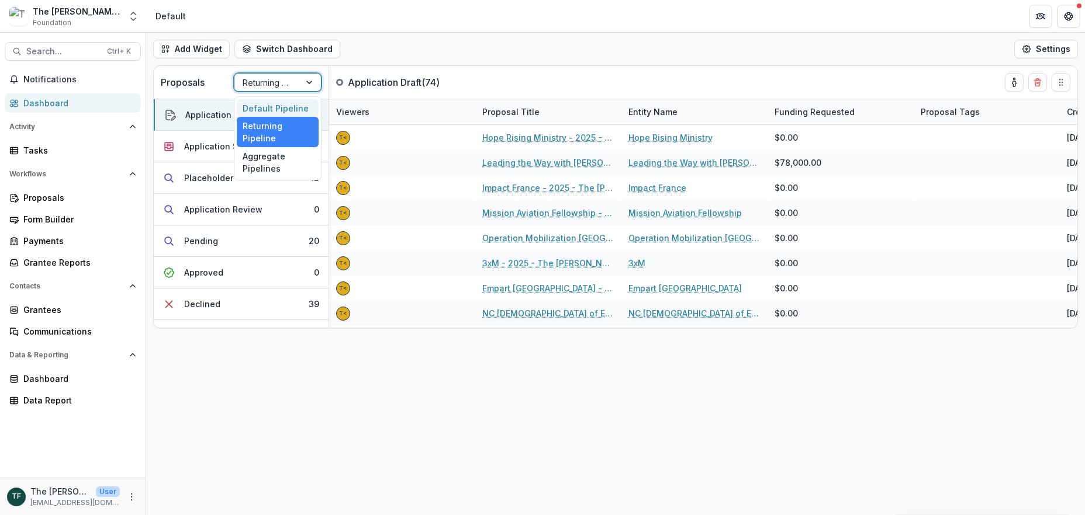
click at [283, 108] on div "Default Pipeline" at bounding box center [278, 108] width 82 height 18
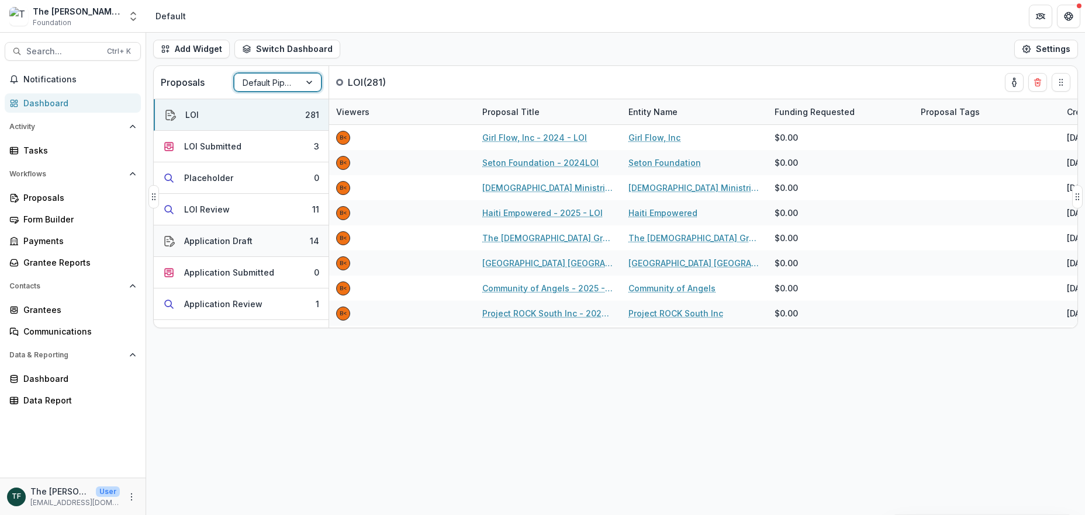
click at [241, 243] on div "Application Draft" at bounding box center [218, 241] width 68 height 12
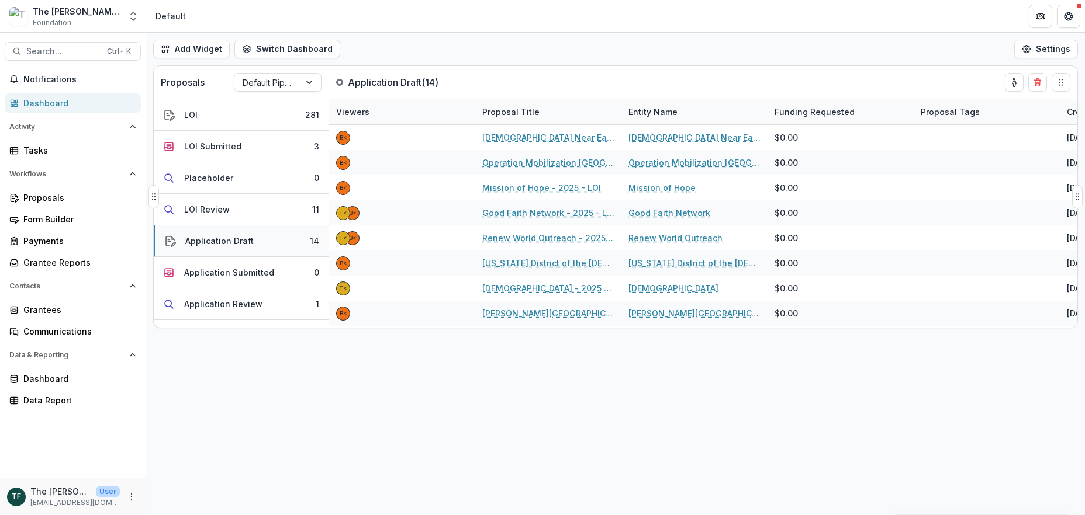
click at [241, 244] on div "Application Draft" at bounding box center [219, 241] width 68 height 12
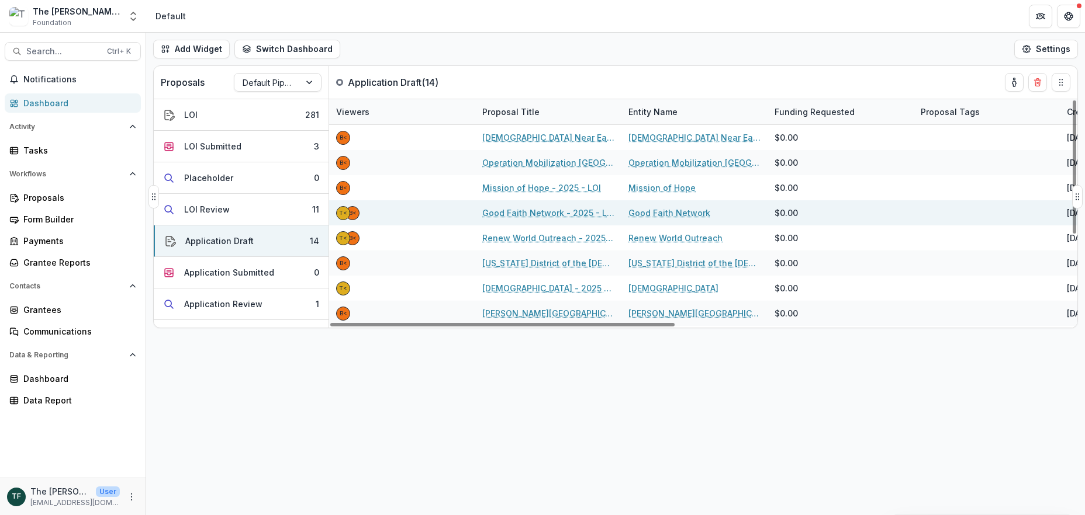
click at [517, 213] on link "Good Faith Network - 2025 - LOI" at bounding box center [548, 213] width 132 height 12
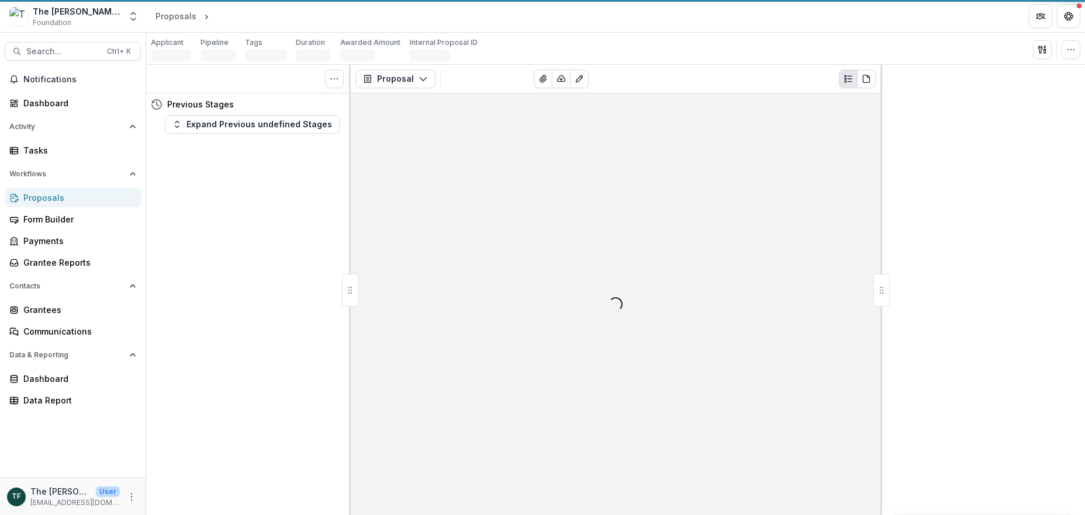
click at [517, 213] on div "Loading..." at bounding box center [615, 305] width 529 height 422
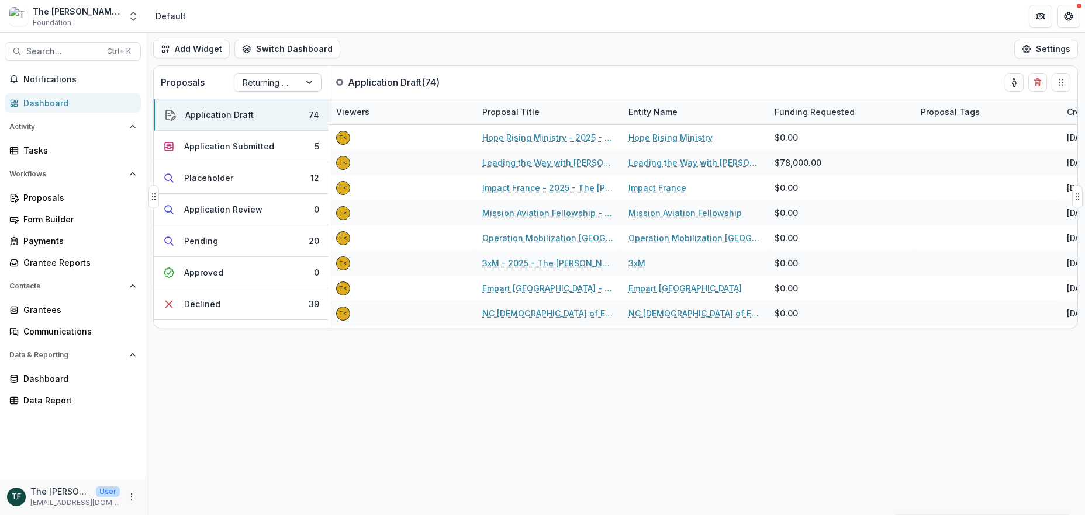
click at [302, 82] on div at bounding box center [310, 83] width 21 height 18
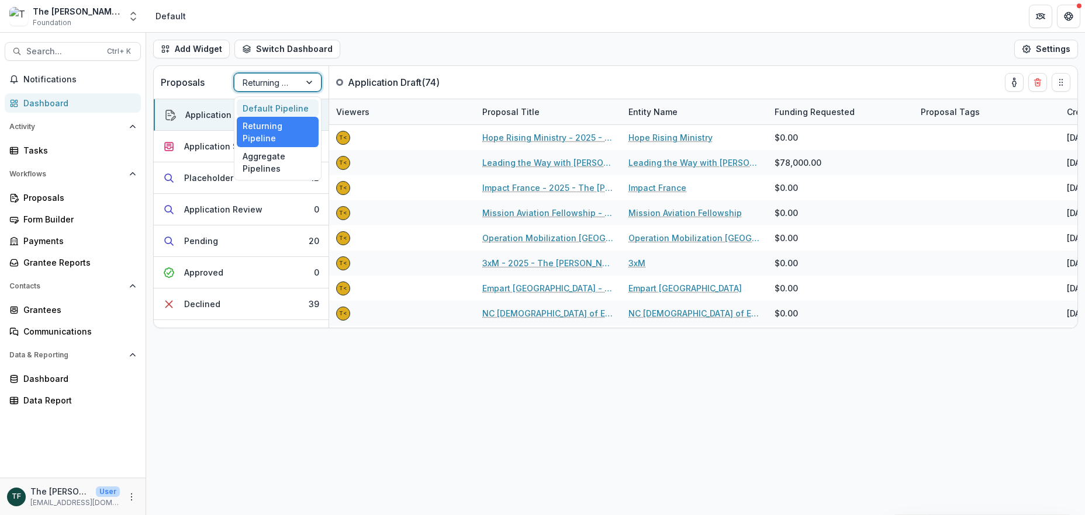
drag, startPoint x: 280, startPoint y: 103, endPoint x: 298, endPoint y: 330, distance: 227.5
click at [281, 103] on div "Default Pipeline" at bounding box center [278, 108] width 82 height 18
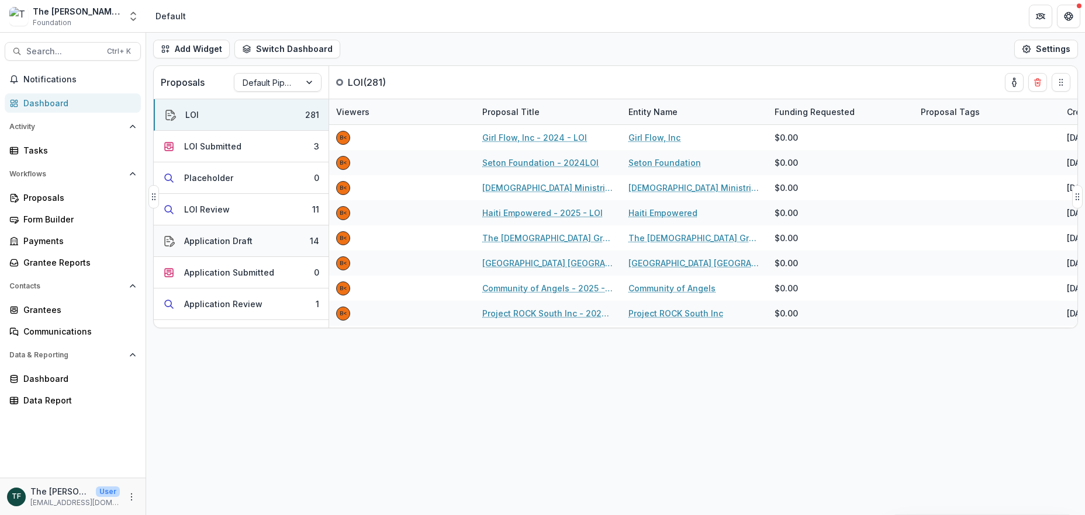
click at [236, 241] on div "Application Draft" at bounding box center [218, 241] width 68 height 12
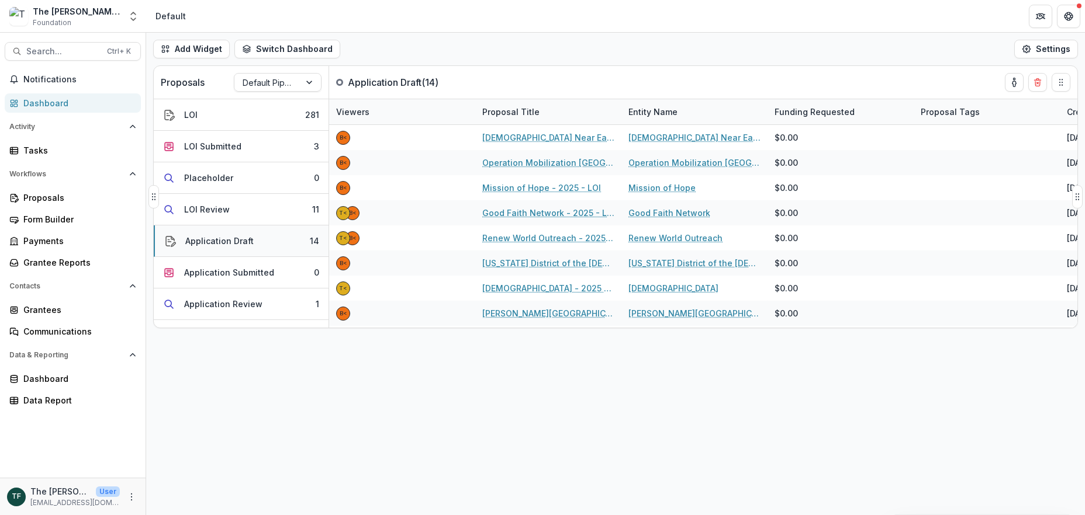
click at [236, 241] on div "Application Draft" at bounding box center [219, 241] width 68 height 12
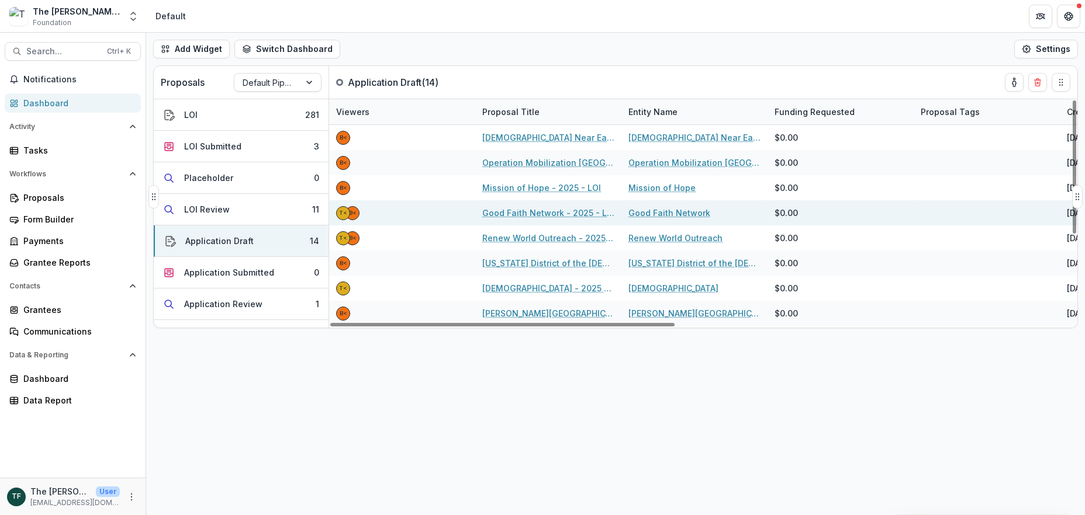
click at [523, 212] on link "Good Faith Network - 2025 - LOI" at bounding box center [548, 213] width 132 height 12
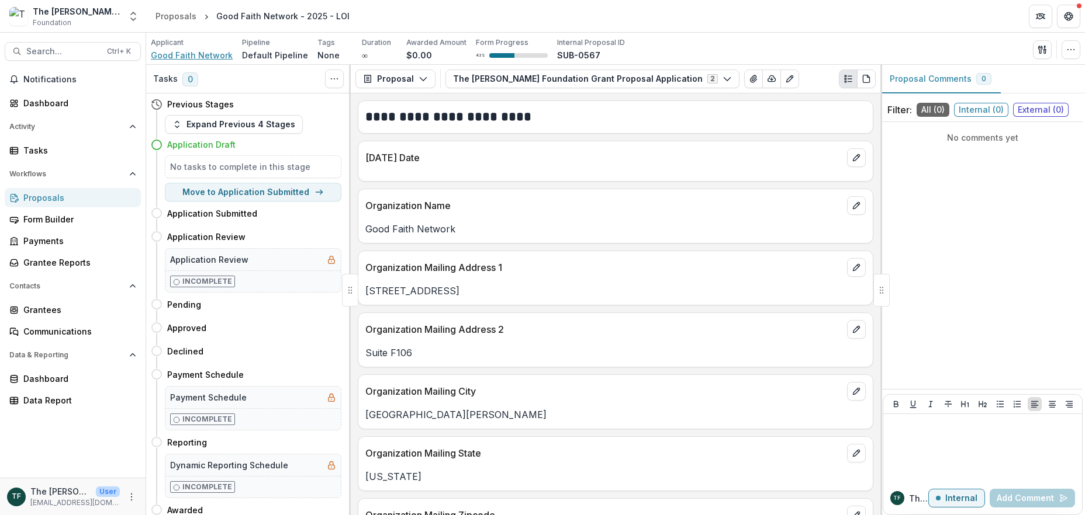
click at [158, 53] on span "Good Faith Network" at bounding box center [192, 55] width 82 height 12
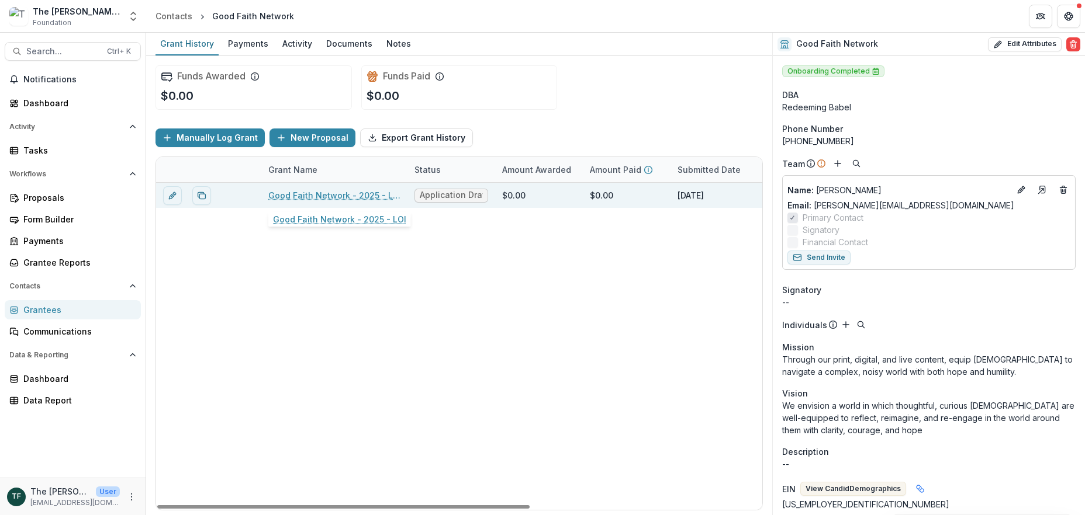
click at [320, 196] on link "Good Faith Network - 2025 - LOI" at bounding box center [334, 195] width 132 height 12
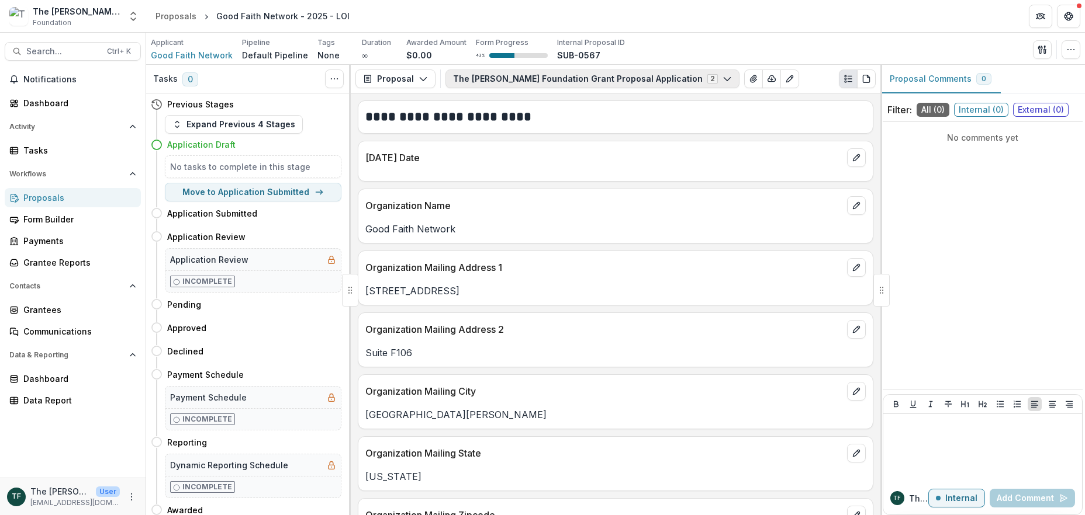
click at [722, 83] on icon "button" at bounding box center [726, 78] width 9 height 9
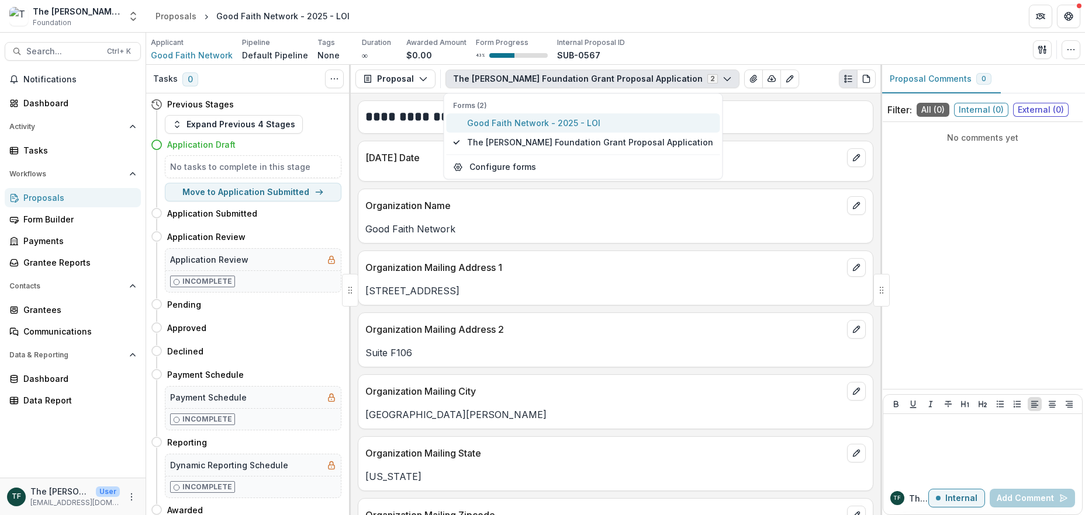
click at [557, 124] on span "Good Faith Network - 2025 - LOI" at bounding box center [590, 123] width 246 height 12
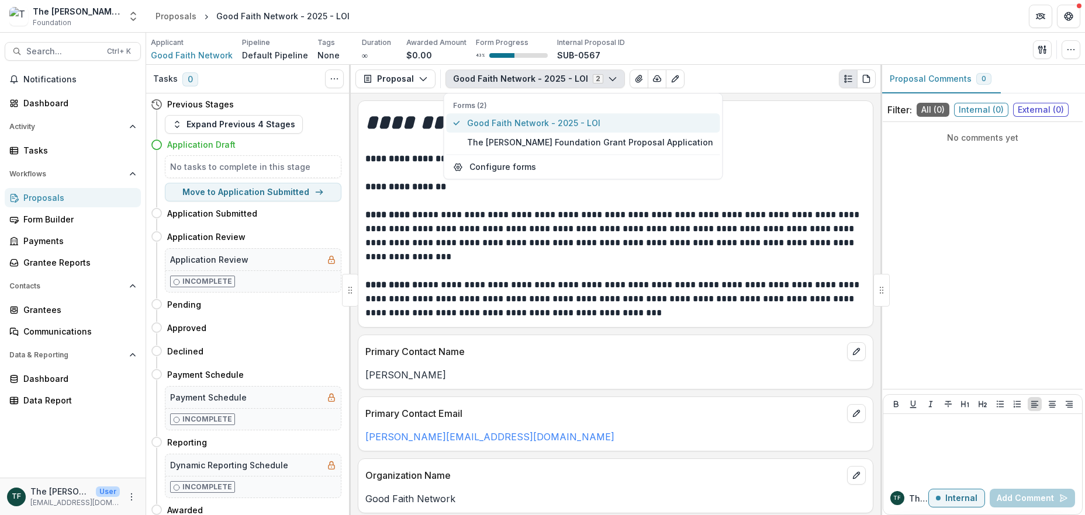
click at [557, 123] on span "Good Faith Network - 2025 - LOI" at bounding box center [590, 123] width 246 height 12
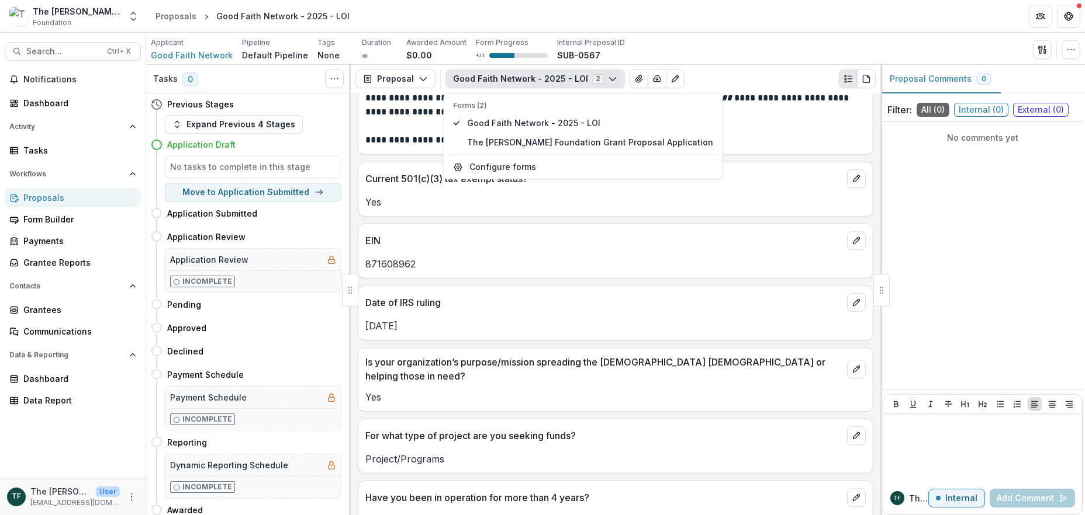
scroll to position [1338, 0]
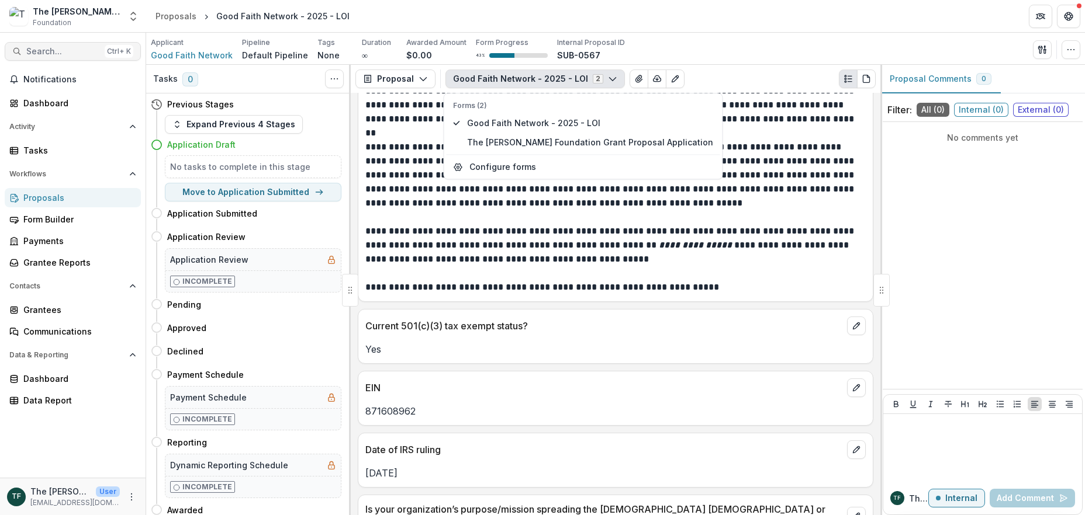
click at [36, 57] on button "Search... Ctrl + K" at bounding box center [73, 51] width 136 height 19
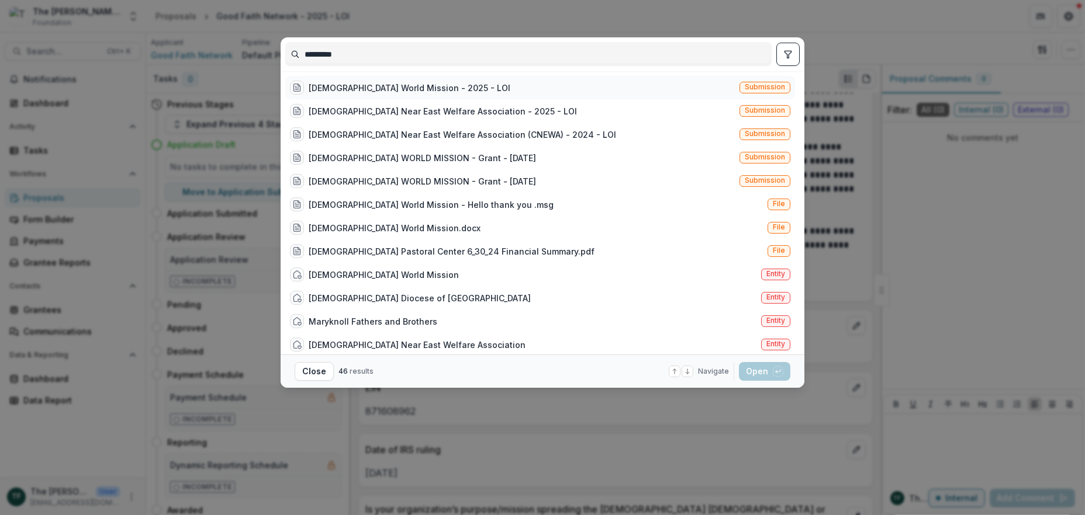
type input "********"
click at [321, 86] on div "Catholic World Mission - 2025 - LOI" at bounding box center [410, 88] width 202 height 12
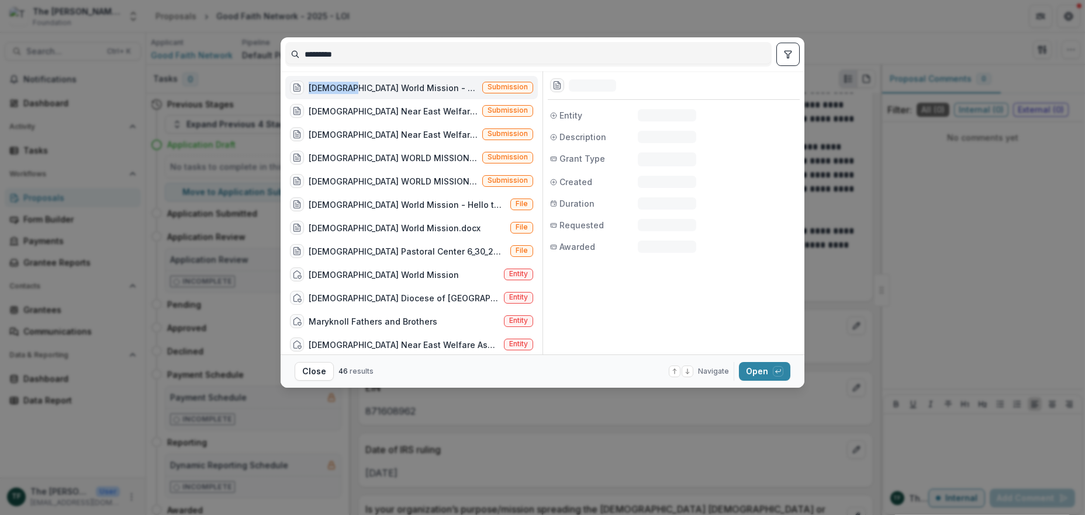
click at [321, 86] on div "Catholic World Mission - 2025 - LOI" at bounding box center [393, 88] width 169 height 12
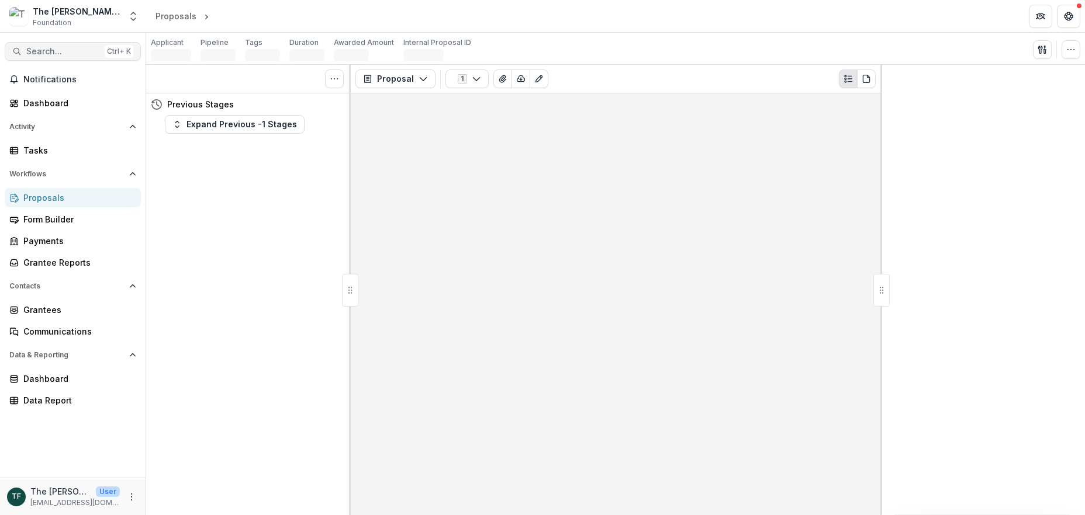
click at [65, 53] on span "Search..." at bounding box center [63, 52] width 74 height 10
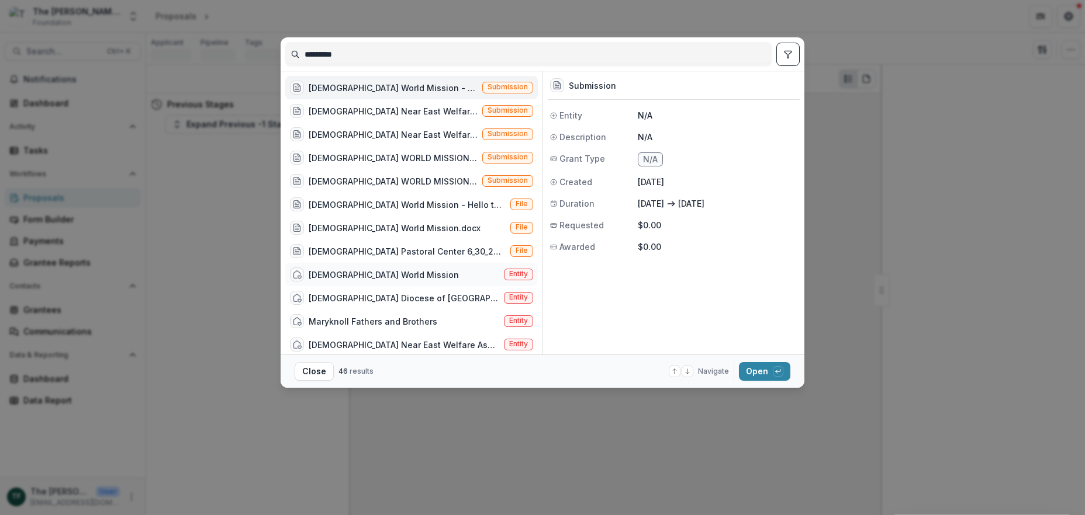
click at [363, 272] on div "Catholic World Mission" at bounding box center [384, 275] width 150 height 12
click at [363, 273] on div "Catholic World Mission" at bounding box center [384, 275] width 150 height 12
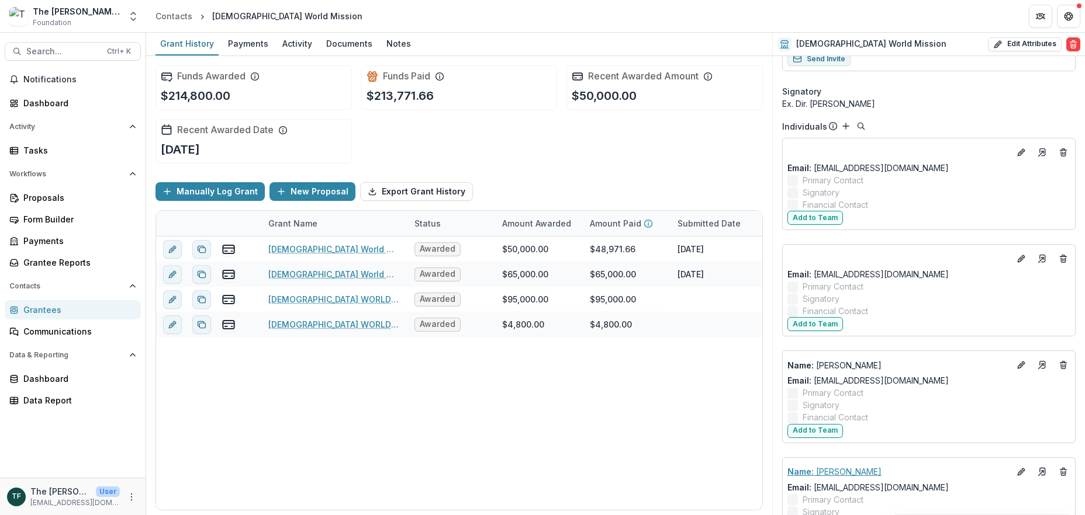
scroll to position [623, 0]
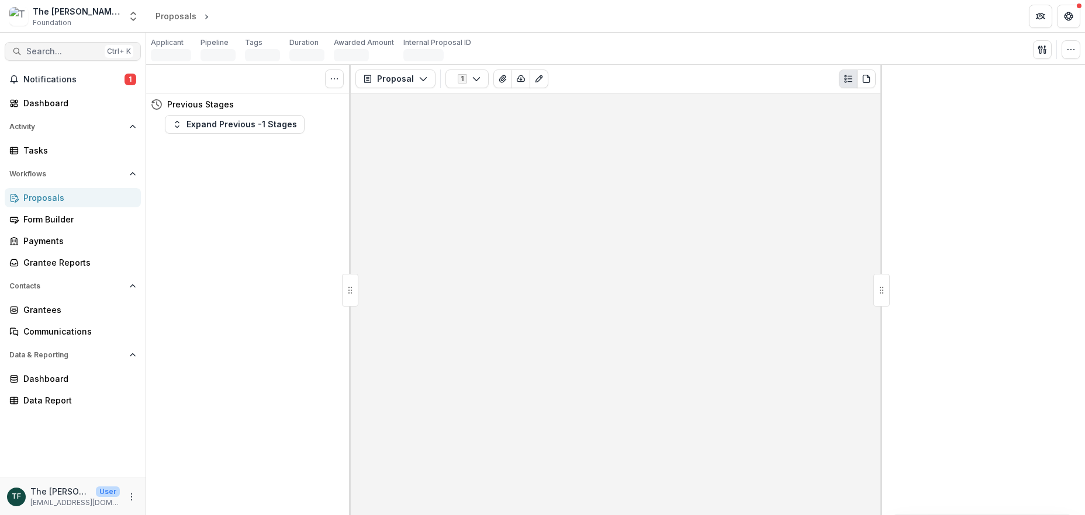
click at [29, 49] on span "Search..." at bounding box center [63, 52] width 74 height 10
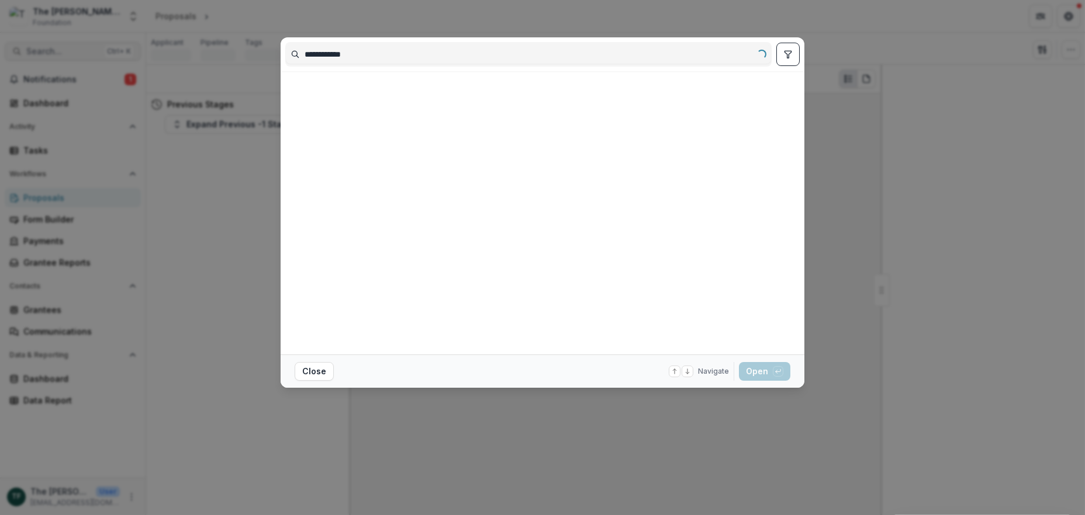
type input "**********"
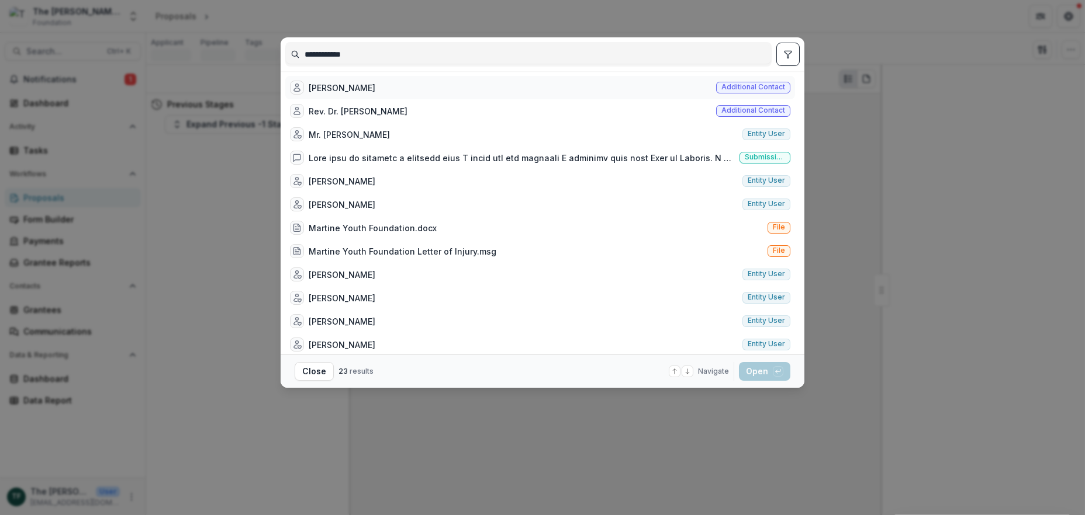
click at [349, 84] on div "Martin Lewis" at bounding box center [342, 88] width 67 height 12
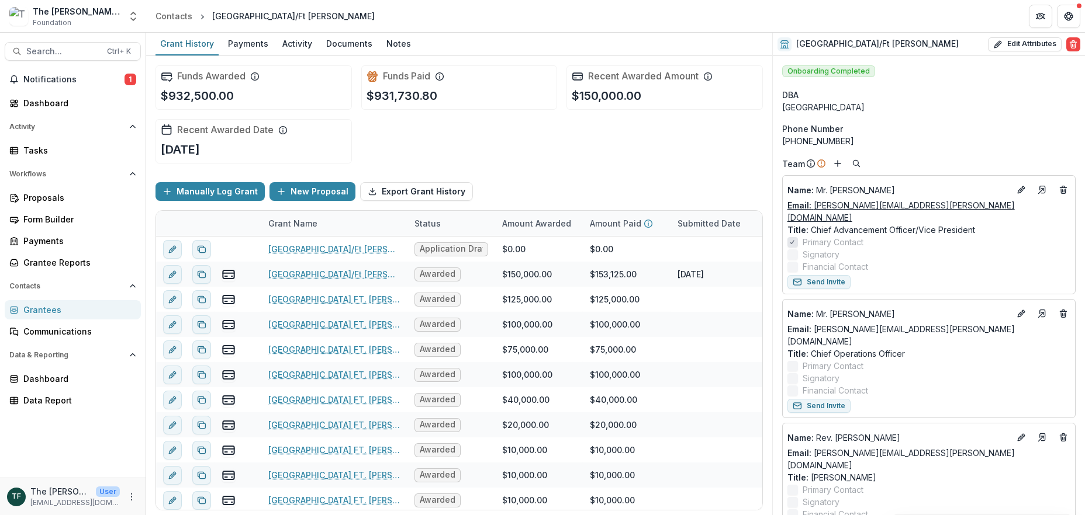
click at [901, 206] on link "Email: martin.lewis@ctsfw.edu" at bounding box center [928, 211] width 283 height 25
click at [35, 53] on span "Search..." at bounding box center [63, 52] width 74 height 10
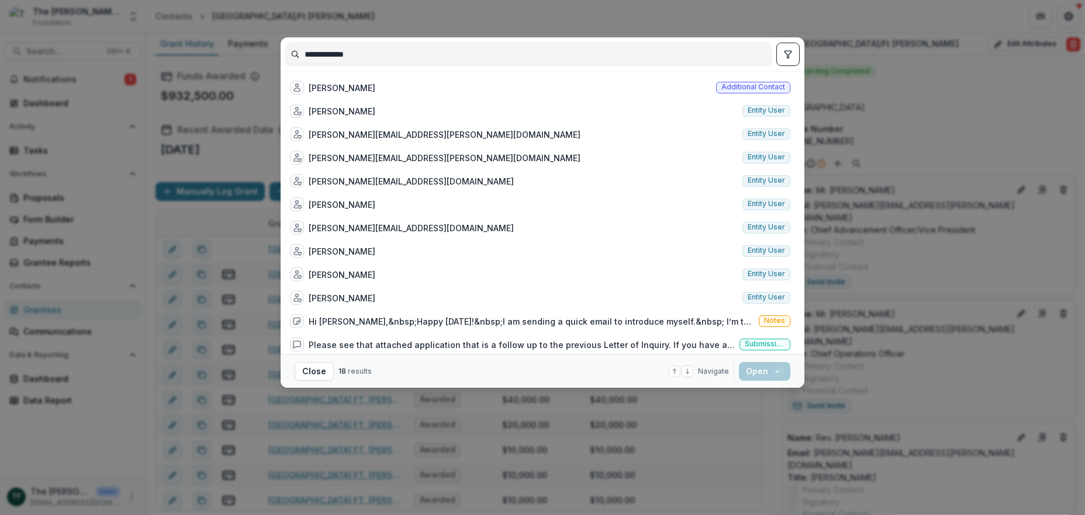
type input "**********"
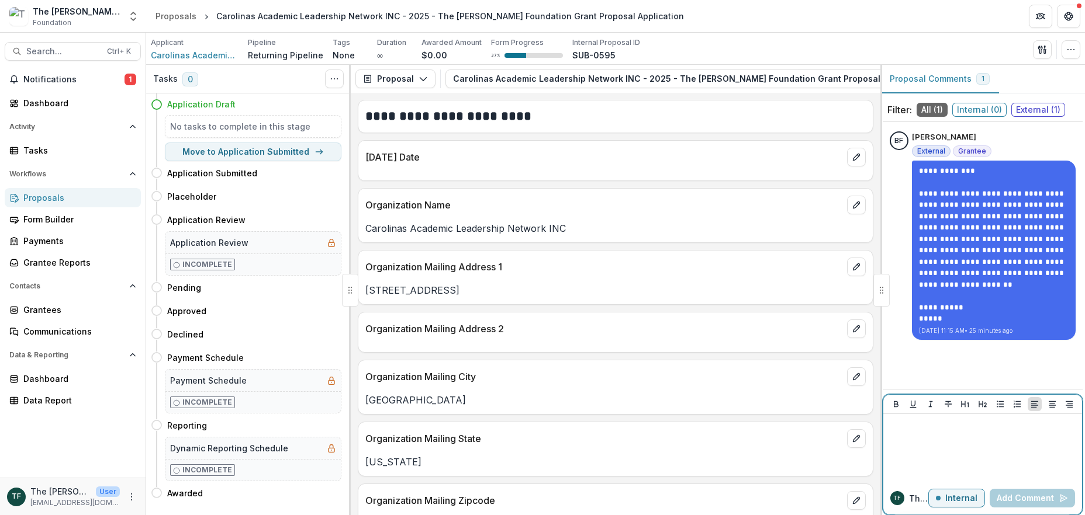
click at [898, 429] on p at bounding box center [982, 425] width 189 height 13
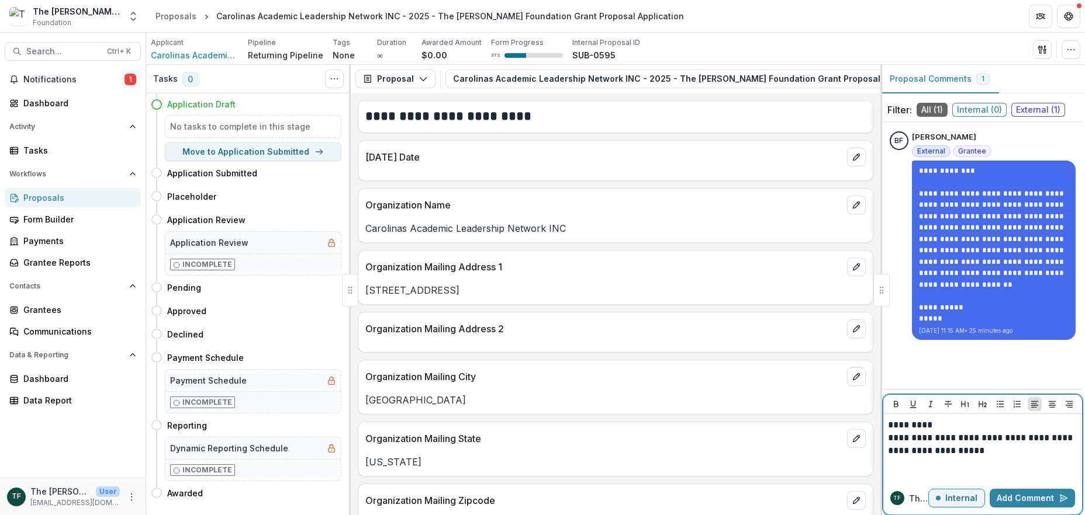
click at [986, 451] on p "**********" at bounding box center [982, 445] width 189 height 26
click at [896, 466] on p at bounding box center [982, 464] width 189 height 13
drag, startPoint x: 896, startPoint y: 466, endPoint x: 1066, endPoint y: 361, distance: 200.5
click at [1066, 361] on div "**********" at bounding box center [982, 256] width 200 height 258
click at [1031, 108] on span "External ( 1 )" at bounding box center [1038, 110] width 54 height 14
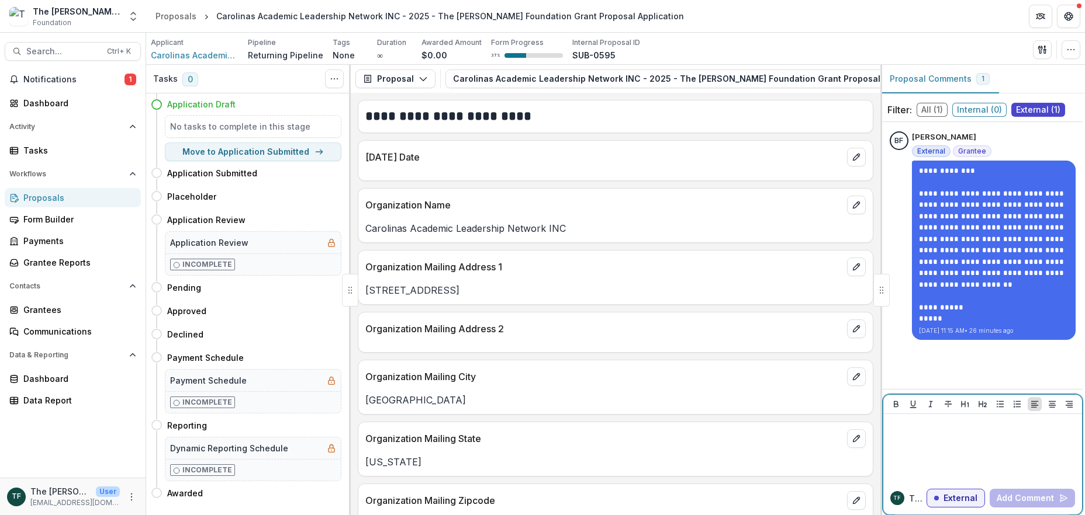
click at [911, 430] on p at bounding box center [982, 425] width 189 height 13
click at [188, 53] on span "Carolinas Academic Leadership Network INC" at bounding box center [195, 55] width 88 height 12
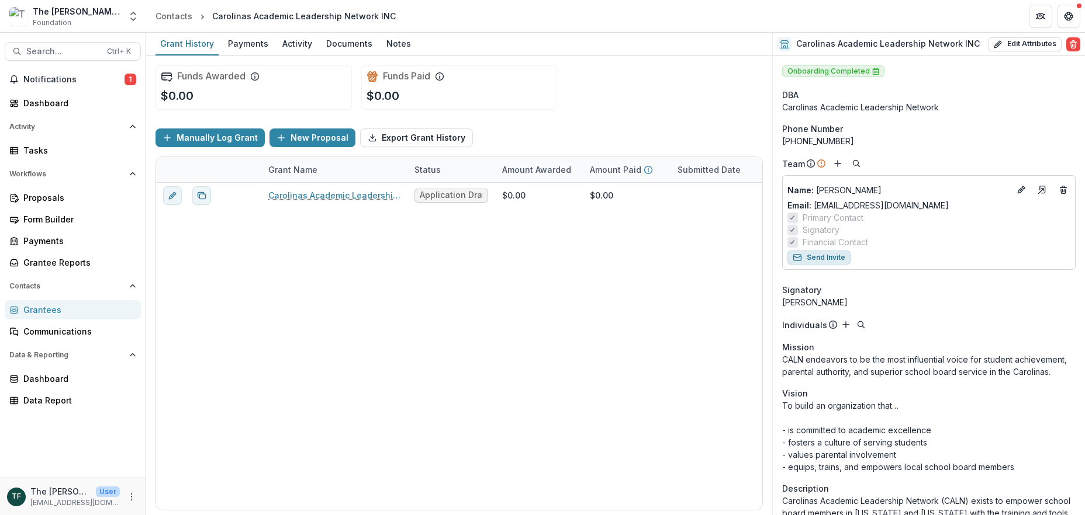
click at [806, 258] on button "Send Invite" at bounding box center [818, 258] width 63 height 14
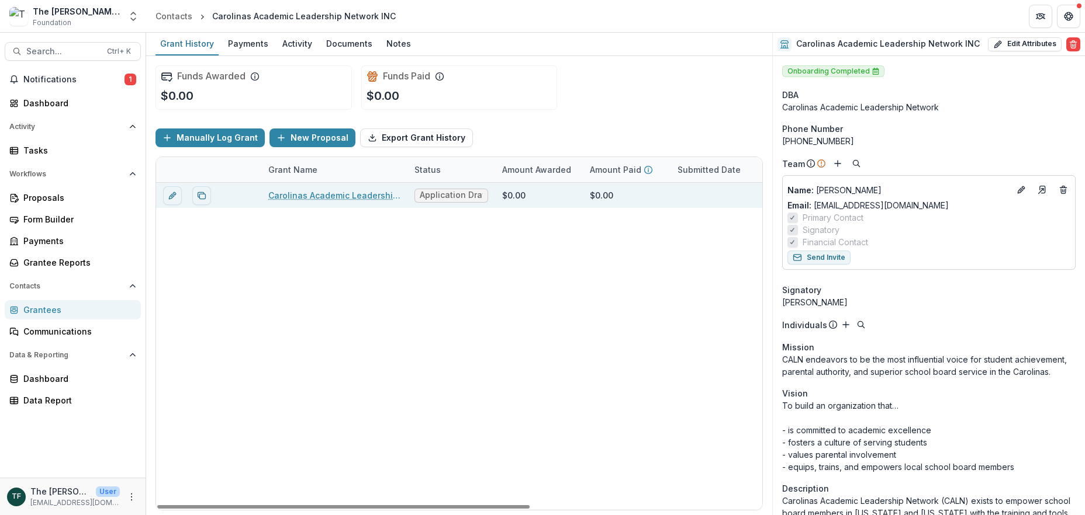
click at [327, 192] on link "Carolinas Academic Leadership Network INC - 2025 - The Bolick Foundation Grant …" at bounding box center [334, 195] width 132 height 12
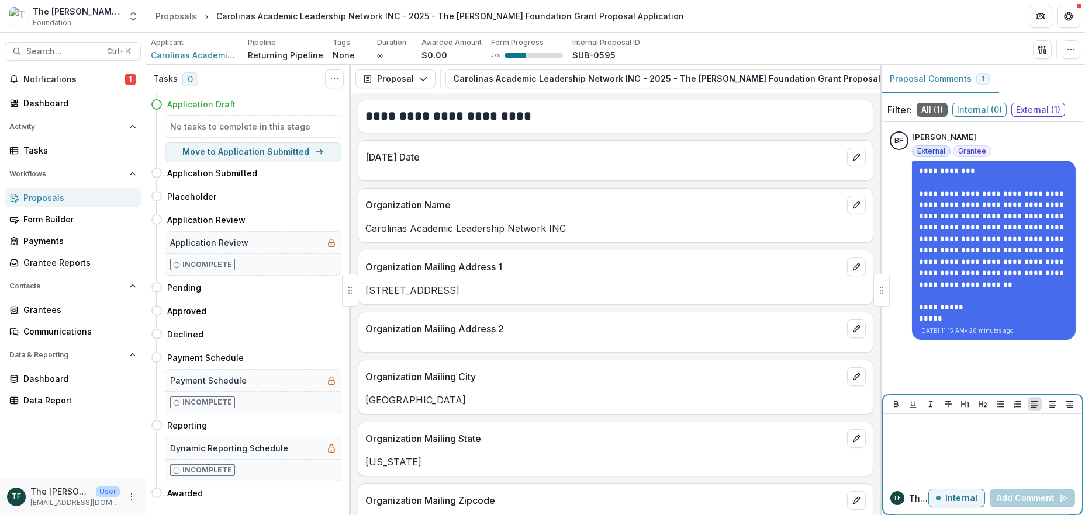
click at [951, 496] on p "Internal" at bounding box center [961, 499] width 32 height 10
click at [898, 427] on p at bounding box center [982, 425] width 189 height 13
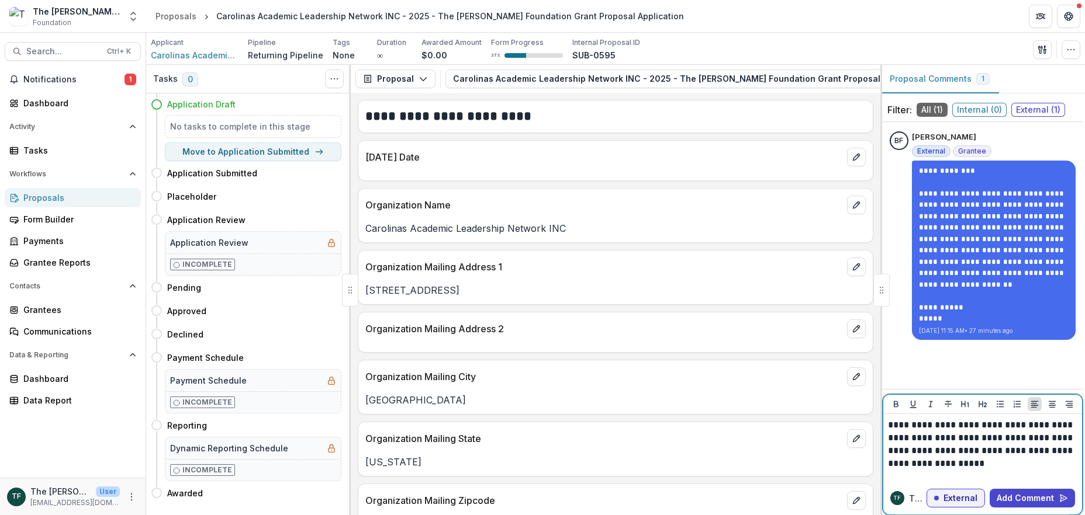
click at [927, 465] on p "**********" at bounding box center [982, 444] width 189 height 51
click at [982, 466] on p "**********" at bounding box center [982, 444] width 189 height 51
click at [972, 468] on p "**********" at bounding box center [982, 444] width 189 height 51
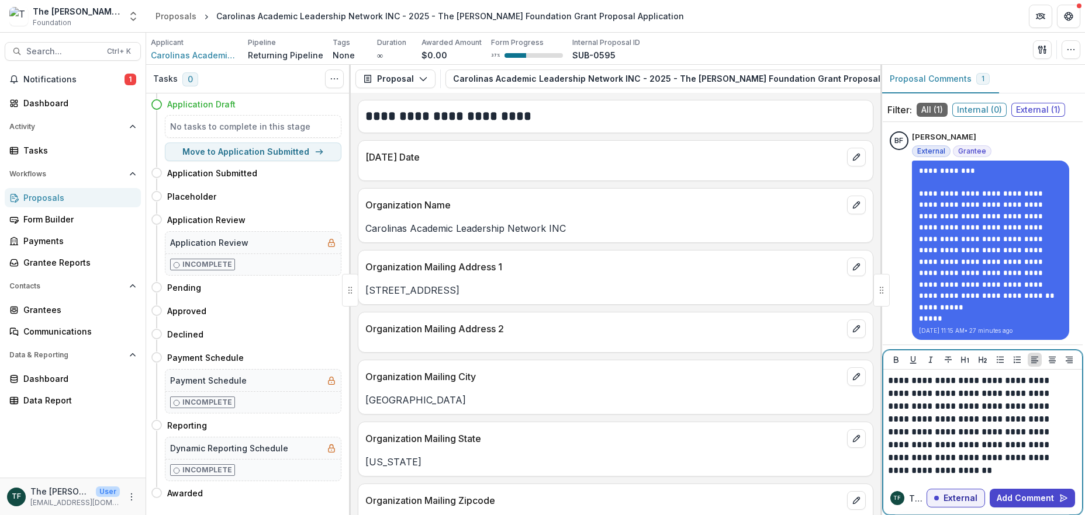
click at [986, 459] on p "**********" at bounding box center [981, 420] width 186 height 90
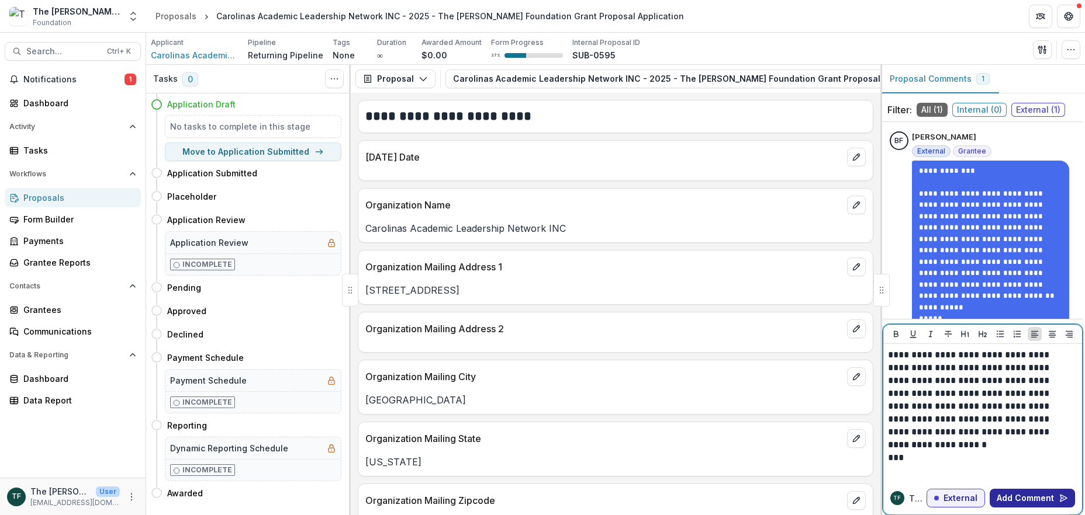
click at [1023, 496] on button "Add Comment" at bounding box center [1031, 498] width 85 height 19
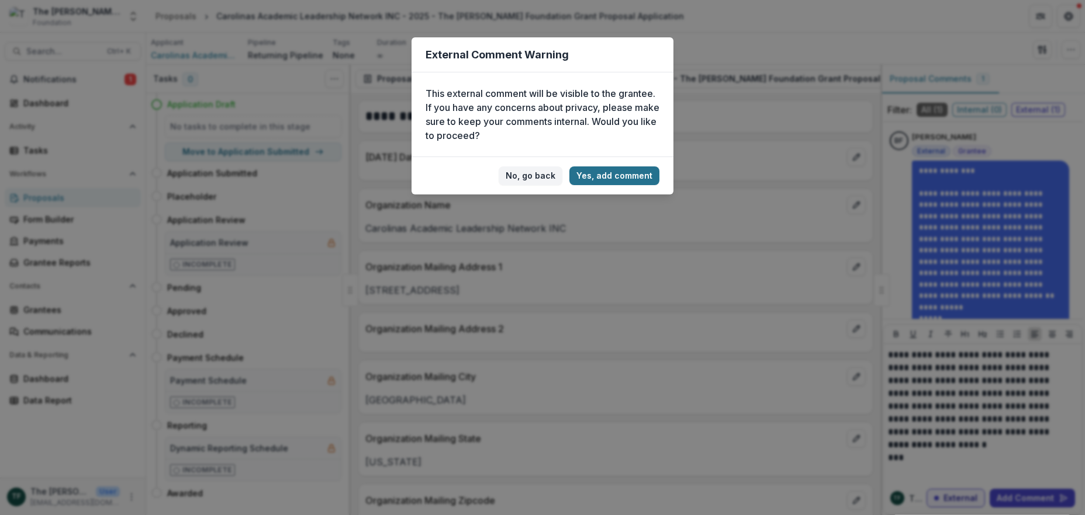
click at [621, 172] on button "Yes, add comment" at bounding box center [614, 176] width 90 height 19
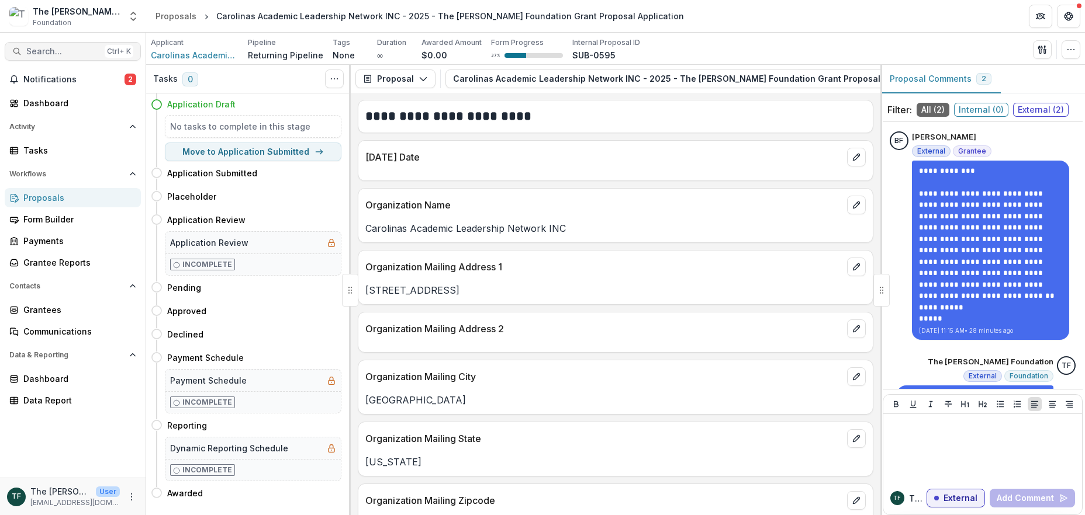
click at [75, 47] on span "Search..." at bounding box center [63, 52] width 74 height 10
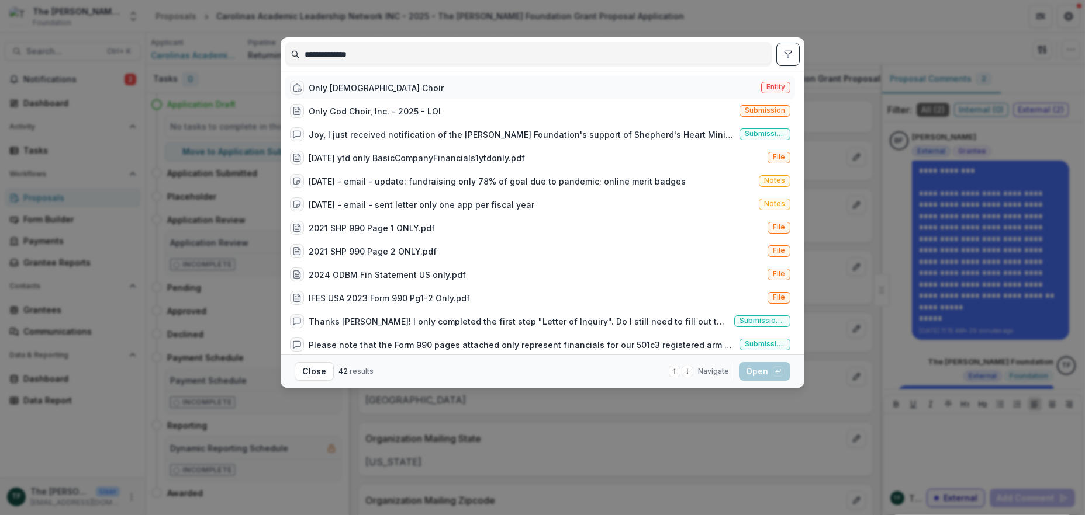
type input "**********"
click at [351, 90] on div "Only [DEMOGRAPHIC_DATA] Choir" at bounding box center [376, 88] width 135 height 12
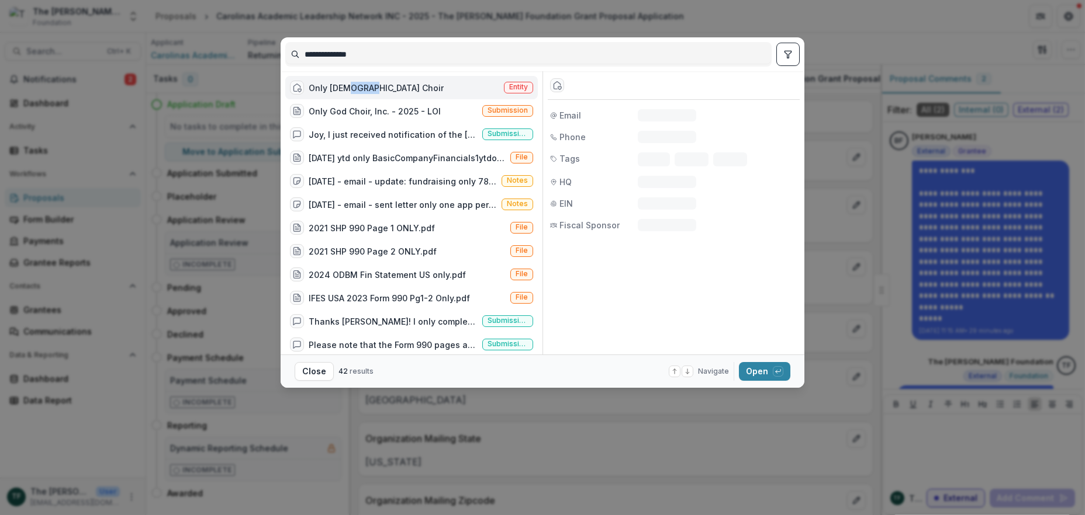
click at [351, 90] on div "Only [DEMOGRAPHIC_DATA] Choir" at bounding box center [376, 88] width 135 height 12
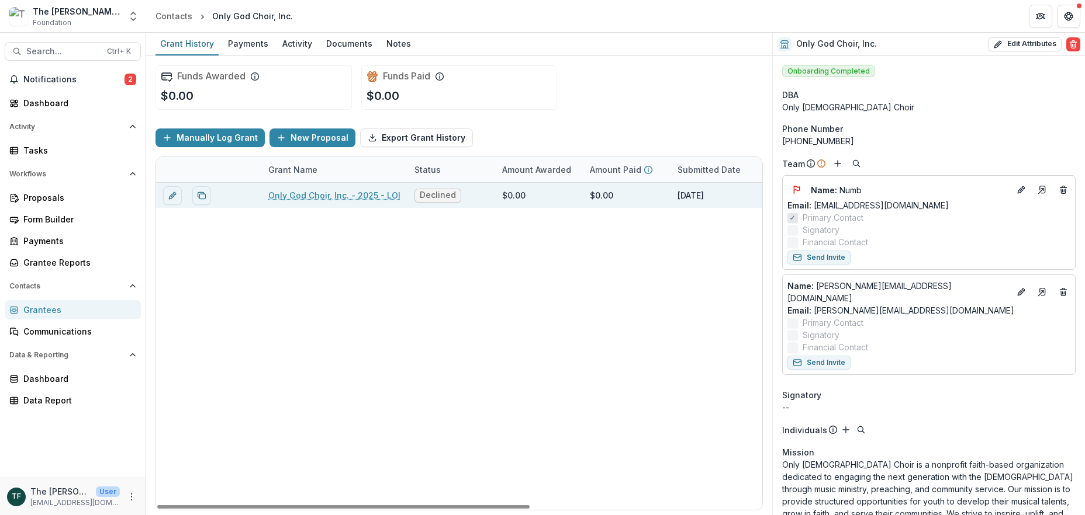
click at [319, 192] on link "Only God Choir, Inc. - 2025 - LOI" at bounding box center [334, 195] width 132 height 12
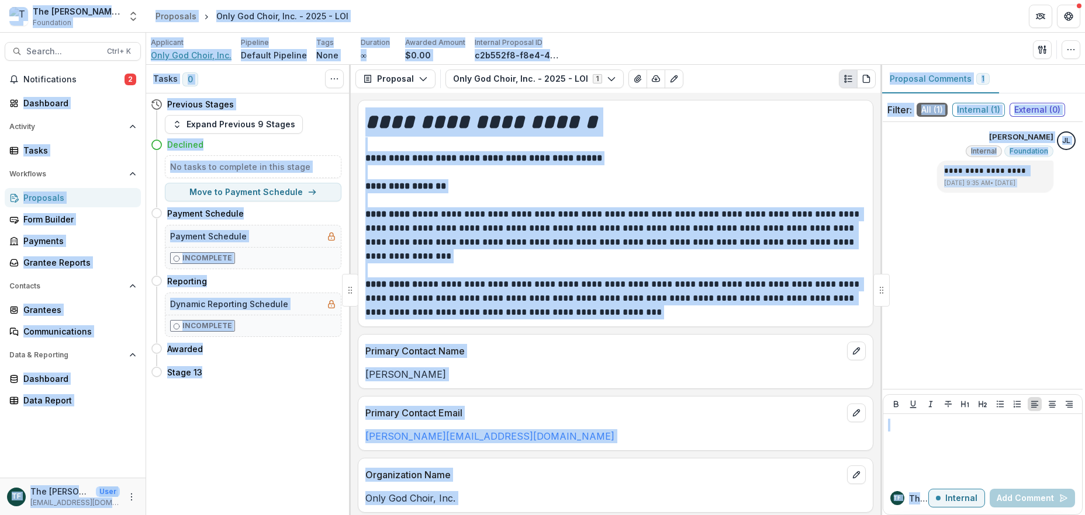
click at [212, 54] on span "Only God Choir, Inc." at bounding box center [191, 55] width 81 height 12
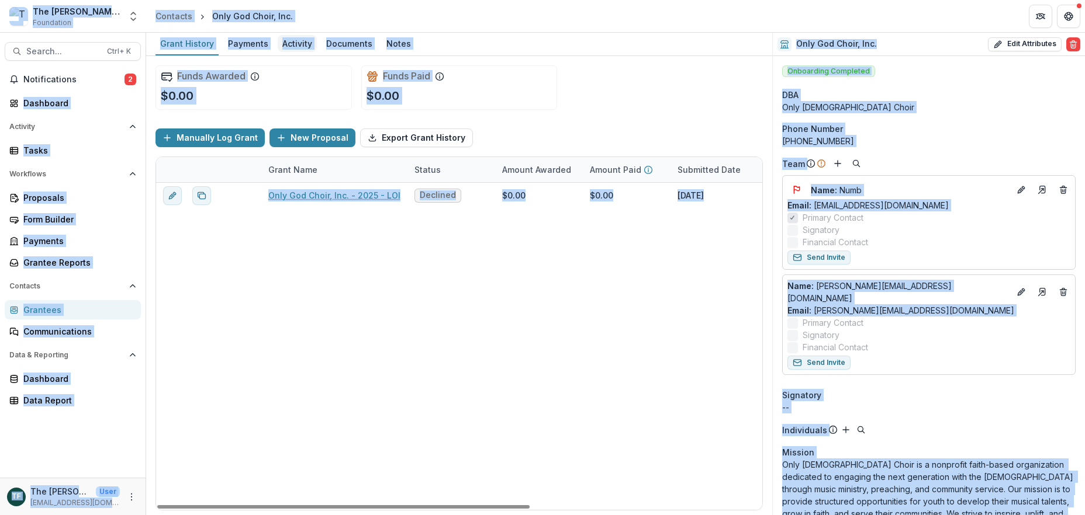
click at [303, 44] on div "Activity" at bounding box center [297, 43] width 39 height 17
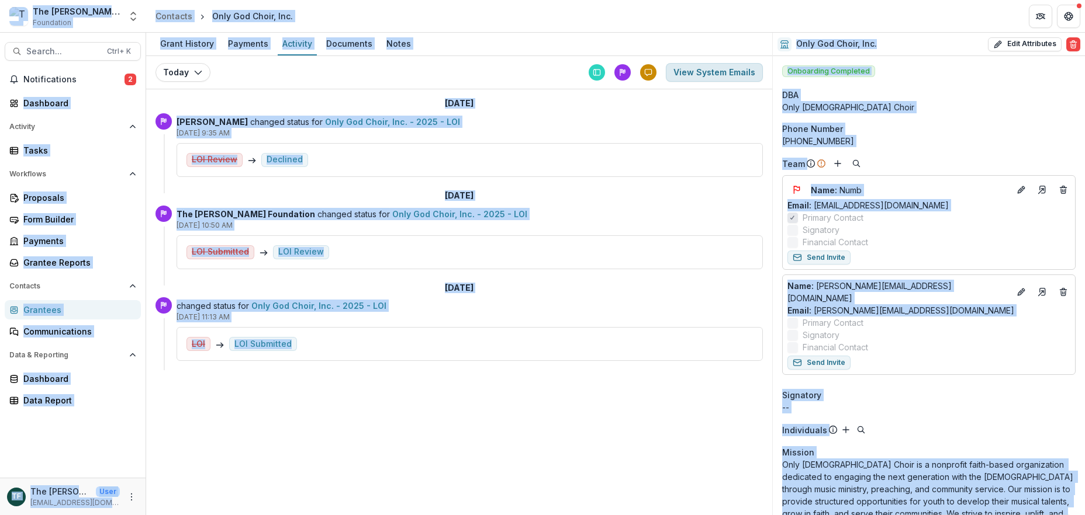
click at [723, 74] on button "View System Emails" at bounding box center [714, 72] width 97 height 19
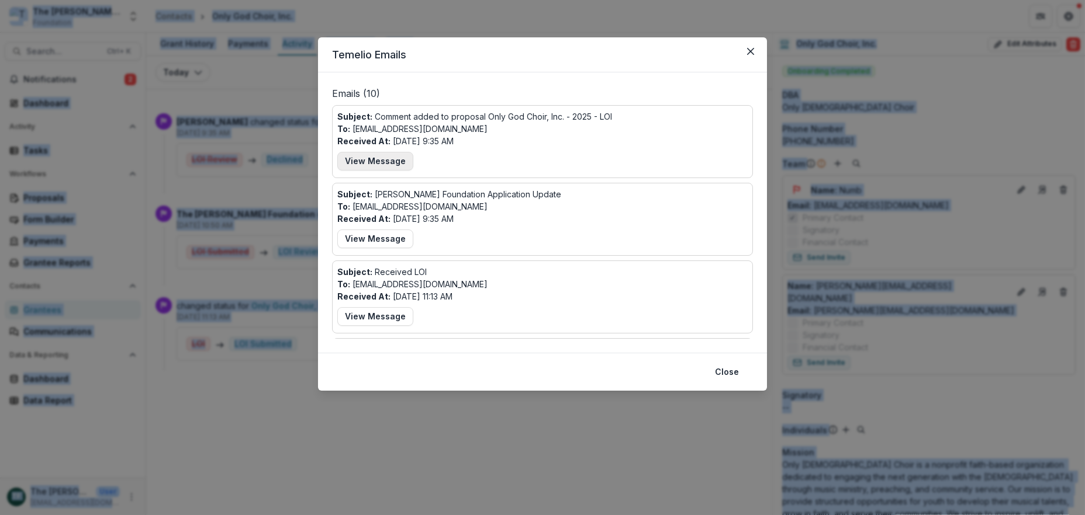
click at [389, 162] on button "View Message" at bounding box center [375, 161] width 76 height 19
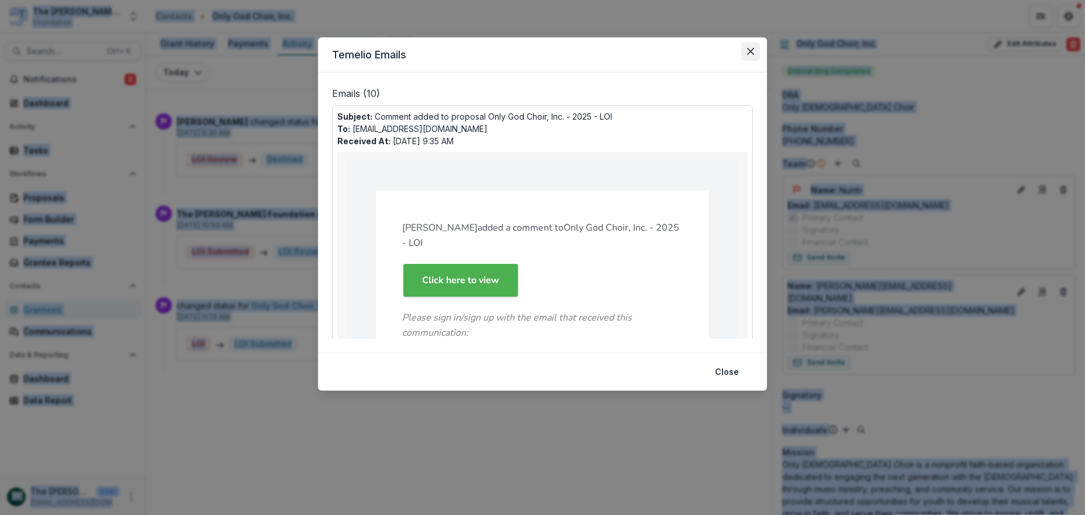
click at [751, 47] on button "Close" at bounding box center [750, 51] width 19 height 19
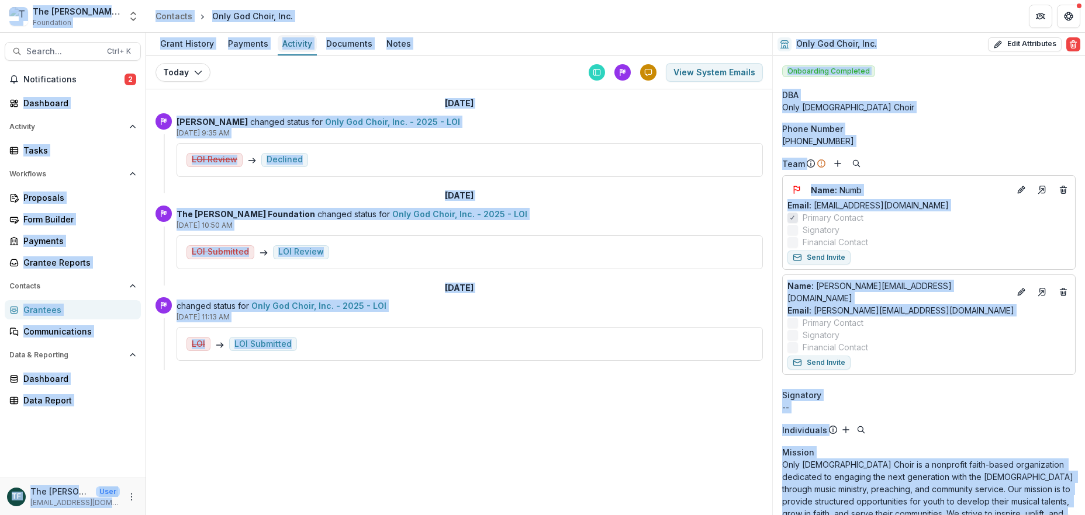
drag, startPoint x: 290, startPoint y: 46, endPoint x: 296, endPoint y: 46, distance: 6.4
click at [290, 46] on div "Activity" at bounding box center [297, 43] width 39 height 17
click at [708, 65] on button "View System Emails" at bounding box center [714, 72] width 97 height 19
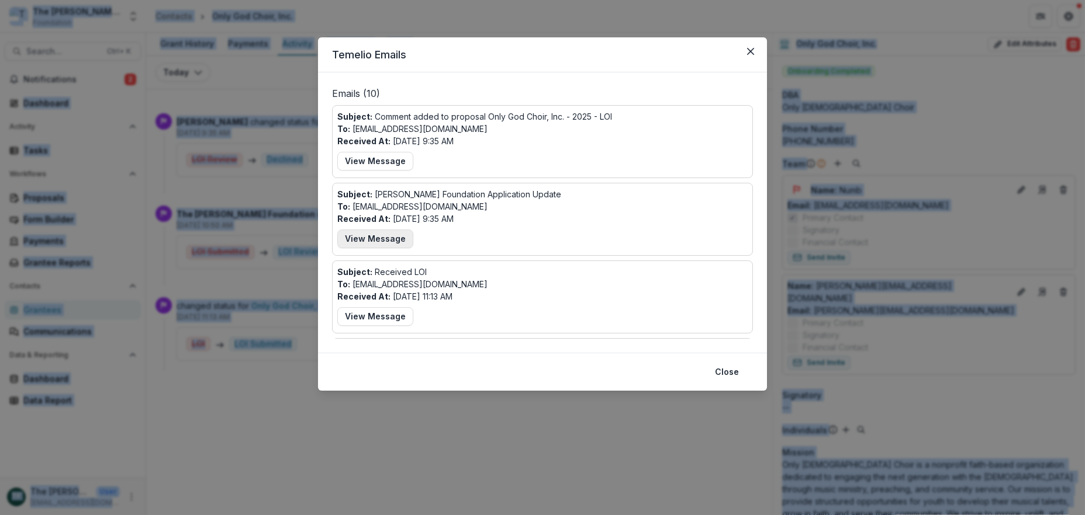
click at [396, 238] on button "View Message" at bounding box center [375, 239] width 76 height 19
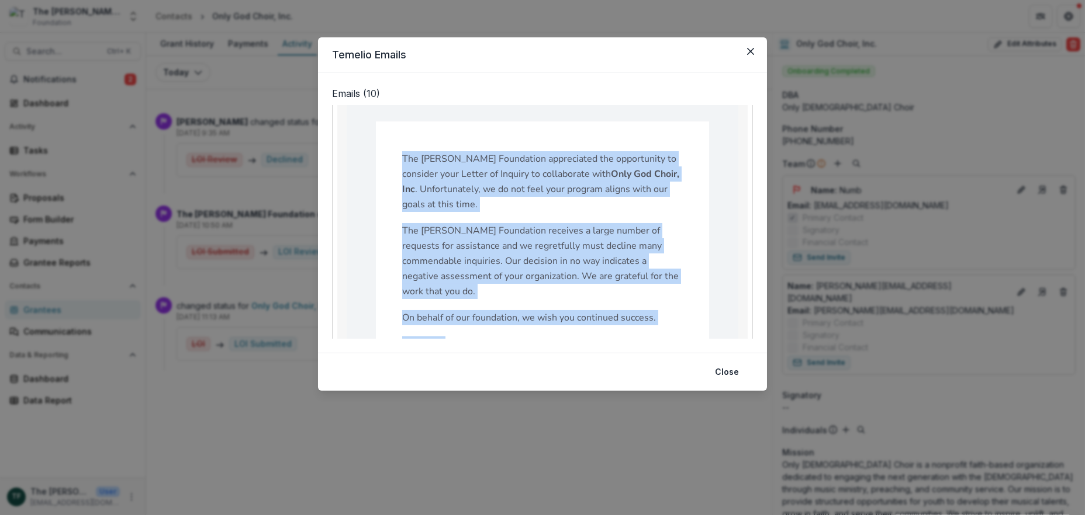
scroll to position [233, 0]
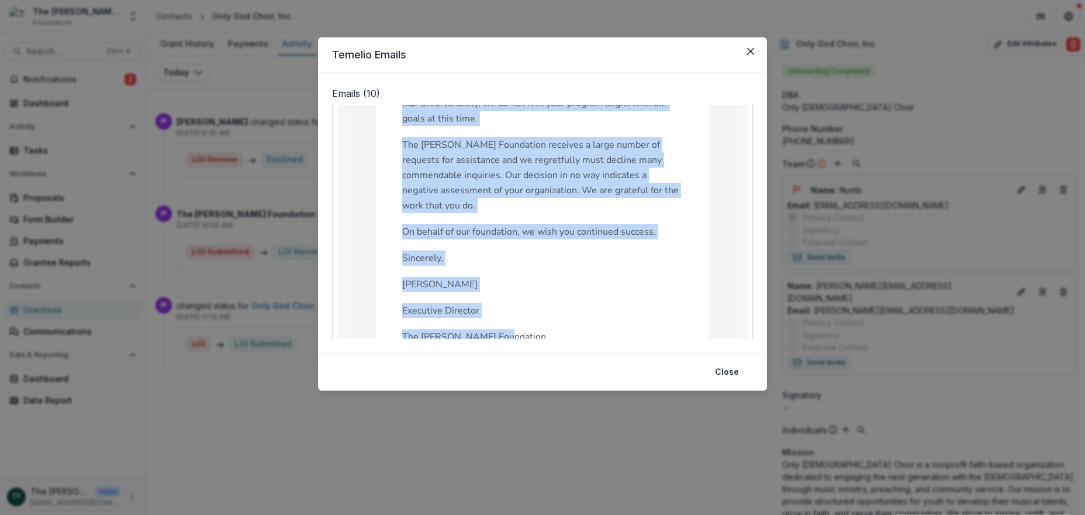
drag, startPoint x: 338, startPoint y: 115, endPoint x: 532, endPoint y: 328, distance: 288.3
click at [532, 328] on div "Subject: Bolick Foundation Application Update To: tamanfpn@gmail.com Received A…" at bounding box center [542, 340] width 410 height 768
copy div "Subject: Bolick Foundation Application Update To: tamanfpn@gmail.com Received A…"
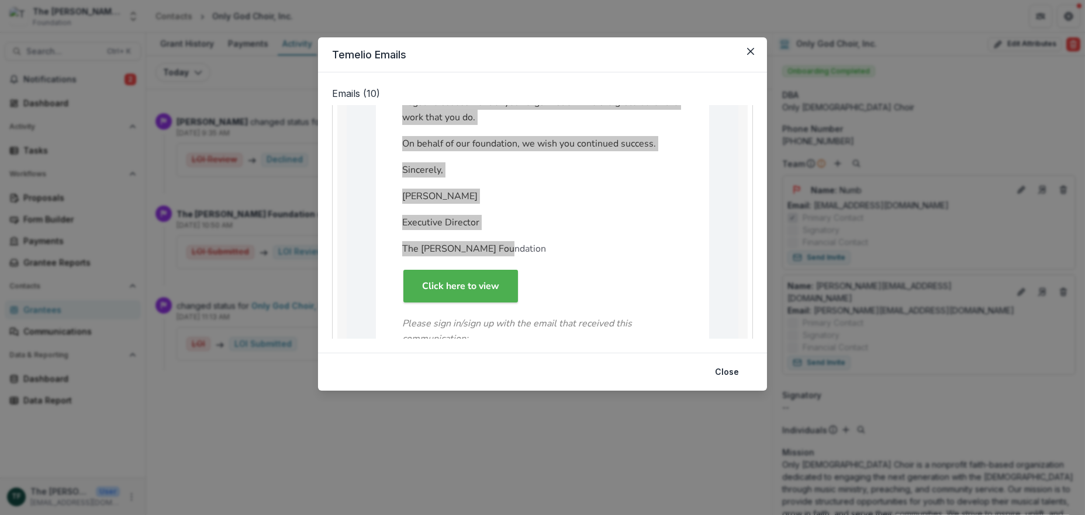
scroll to position [311, 0]
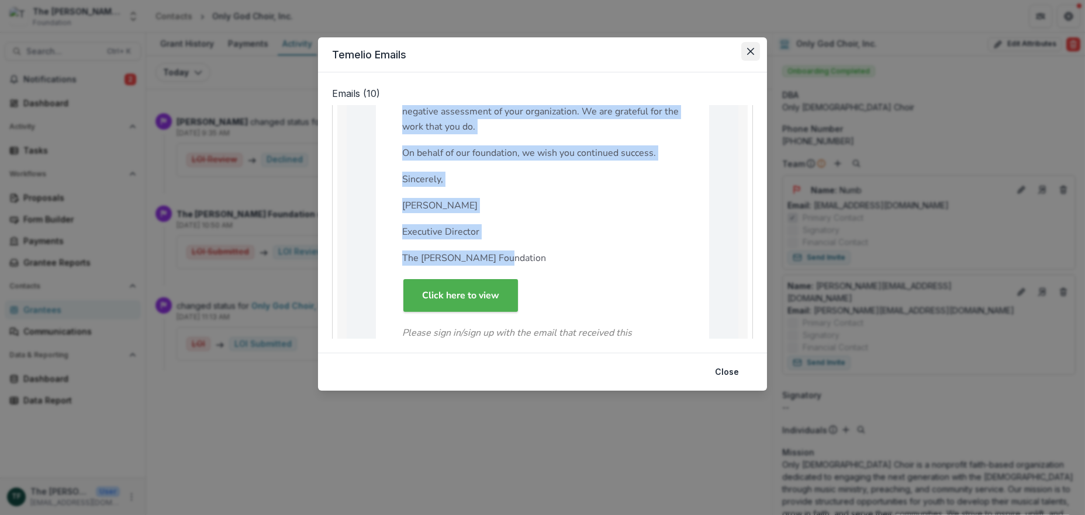
click at [754, 46] on button "Close" at bounding box center [750, 51] width 19 height 19
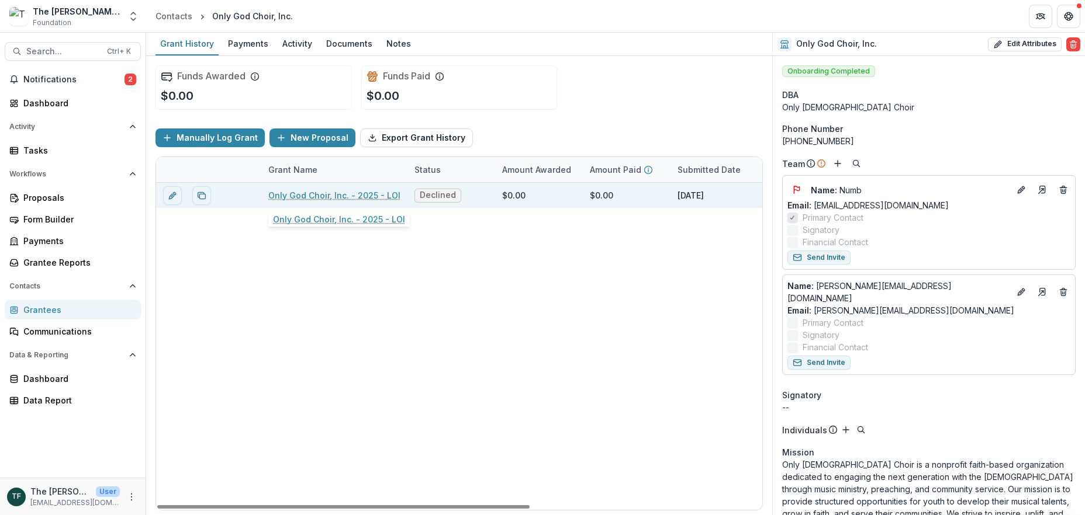
drag, startPoint x: 367, startPoint y: 195, endPoint x: 389, endPoint y: 196, distance: 22.2
click at [367, 194] on link "Only God Choir, Inc. - 2025 - LOI" at bounding box center [334, 195] width 132 height 12
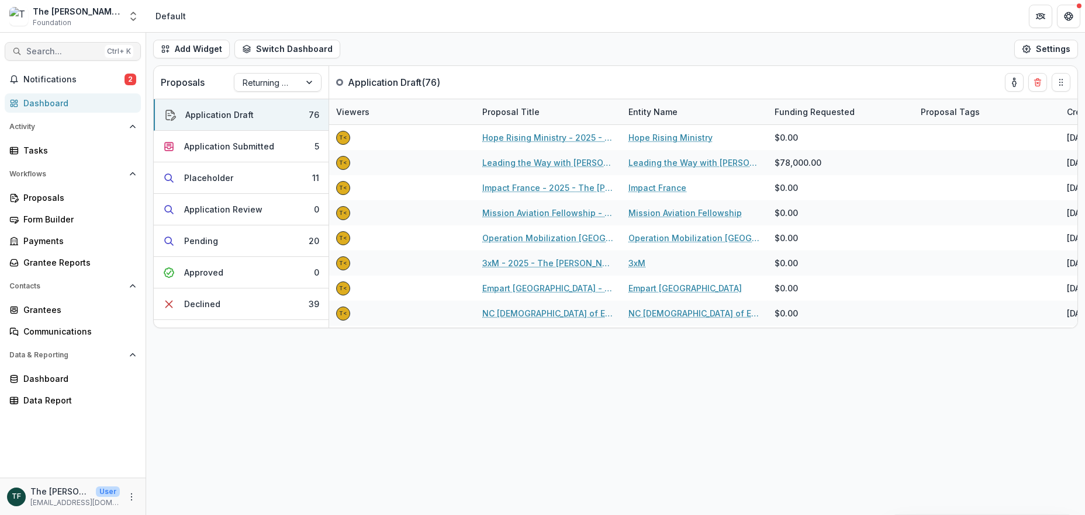
click at [51, 49] on span "Search..." at bounding box center [63, 52] width 74 height 10
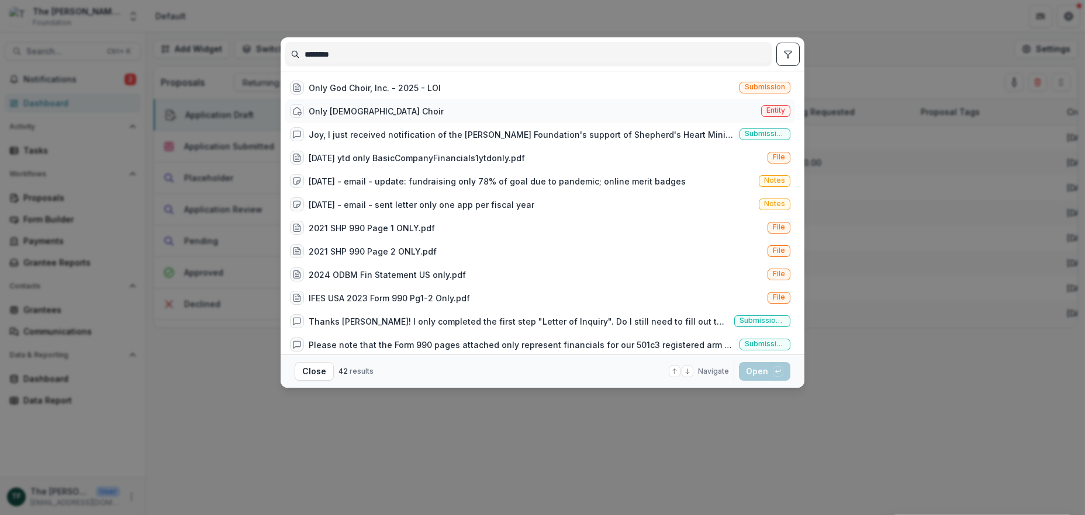
type input "********"
click at [344, 112] on div "Only [DEMOGRAPHIC_DATA] Choir" at bounding box center [376, 111] width 135 height 12
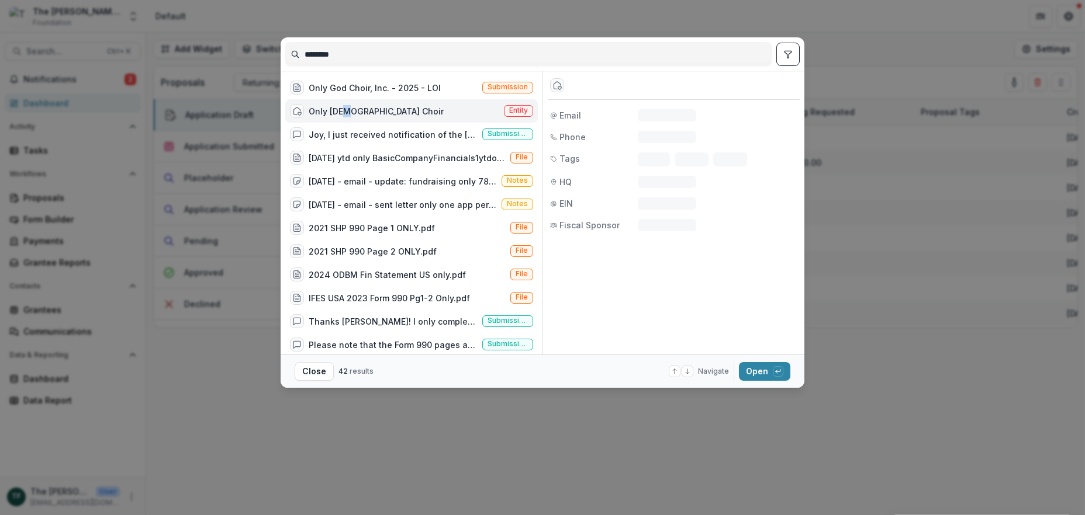
click at [344, 112] on div "Only [DEMOGRAPHIC_DATA] Choir" at bounding box center [376, 111] width 135 height 12
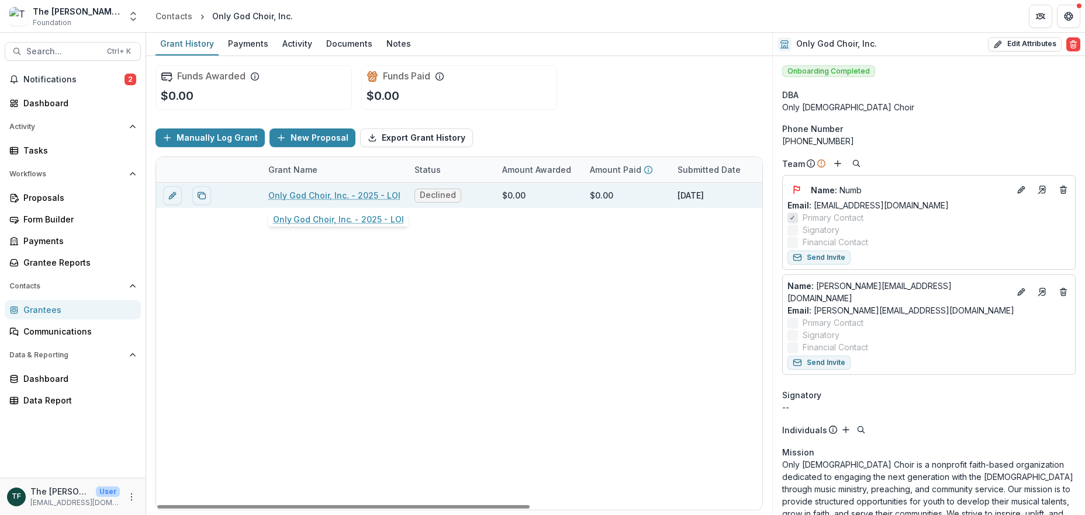
click at [288, 191] on link "Only God Choir, Inc. - 2025 - LOI" at bounding box center [334, 195] width 132 height 12
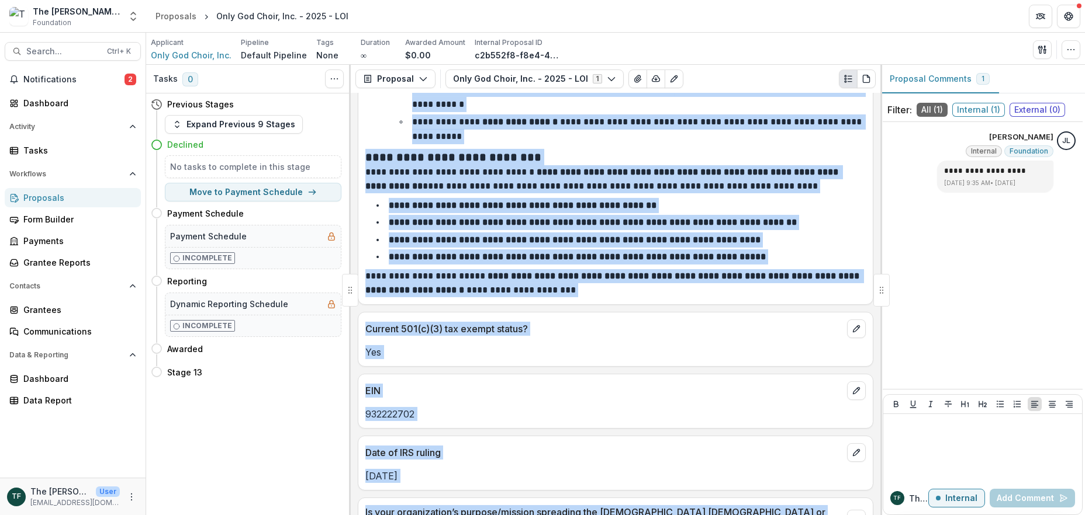
scroll to position [1480, 0]
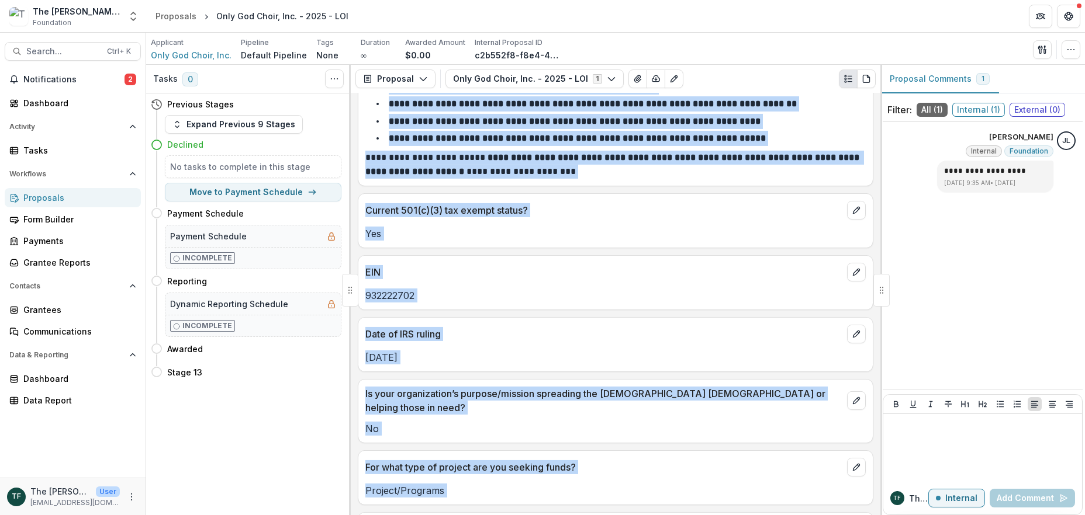
click at [569, 246] on div "Current 501(c)(3) tax exempt status? Yes" at bounding box center [615, 220] width 515 height 55
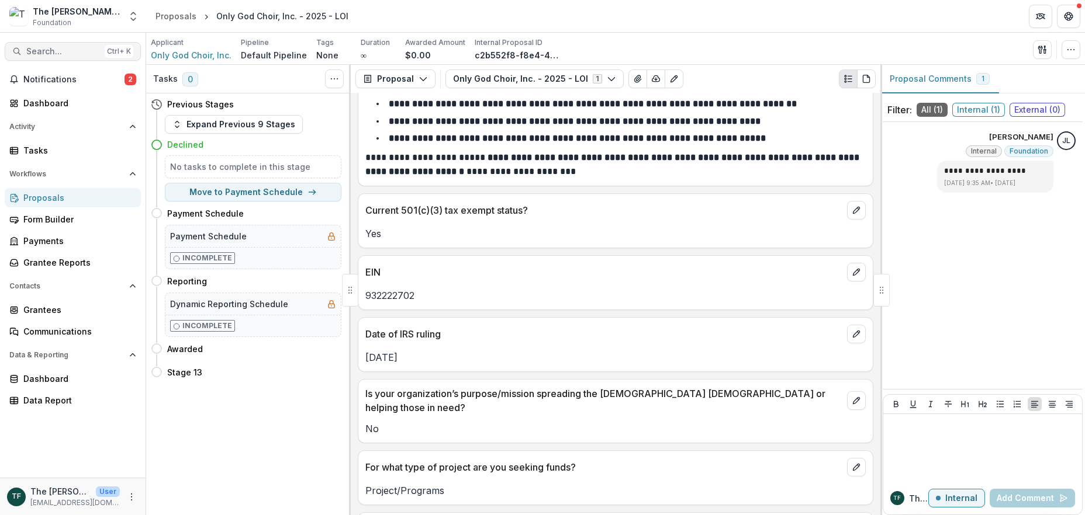
click at [40, 50] on span "Search..." at bounding box center [63, 52] width 74 height 10
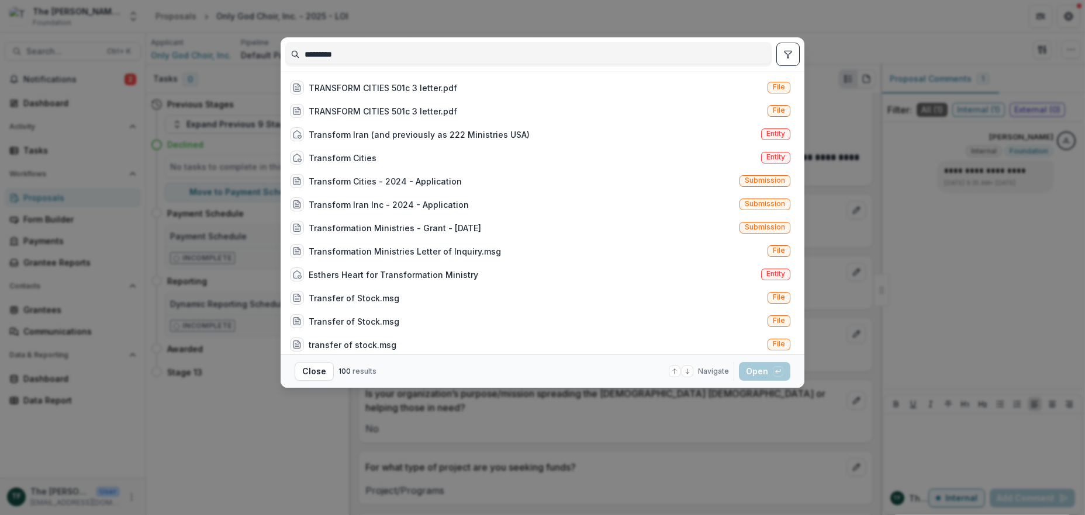
click at [371, 53] on input "*********" at bounding box center [528, 54] width 485 height 19
drag, startPoint x: 370, startPoint y: 53, endPoint x: 269, endPoint y: 55, distance: 100.5
click at [269, 55] on div "********* TRANSFORM CITIES 501c 3 letter.pdf File TRANSFORM CITIES 501c 3 lette…" at bounding box center [542, 257] width 1085 height 515
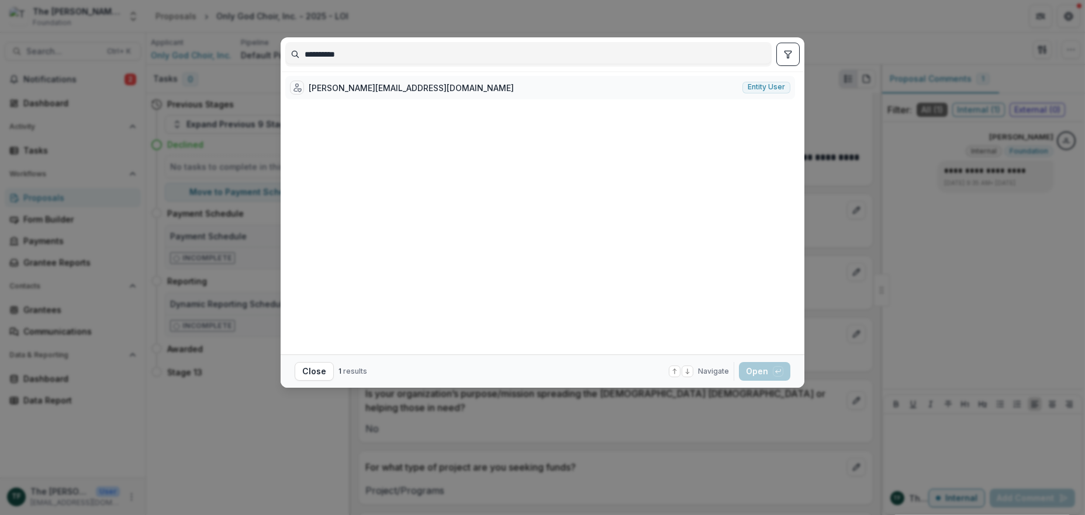
type input "**********"
click at [369, 86] on div "[PERSON_NAME][EMAIL_ADDRESS][DOMAIN_NAME]" at bounding box center [411, 88] width 205 height 12
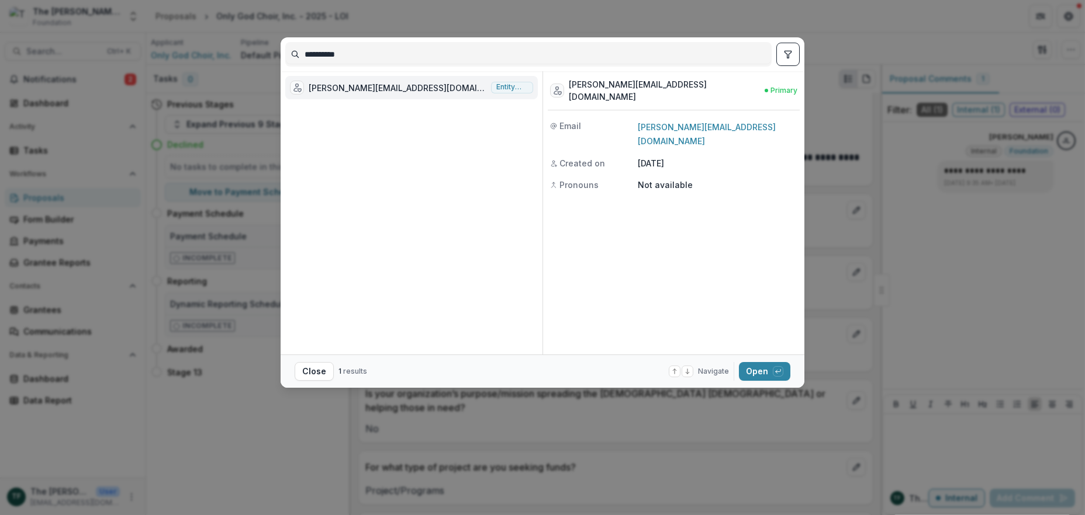
click at [354, 88] on div "[PERSON_NAME][EMAIL_ADDRESS][DOMAIN_NAME]" at bounding box center [398, 88] width 178 height 12
